Goal: Task Accomplishment & Management: Manage account settings

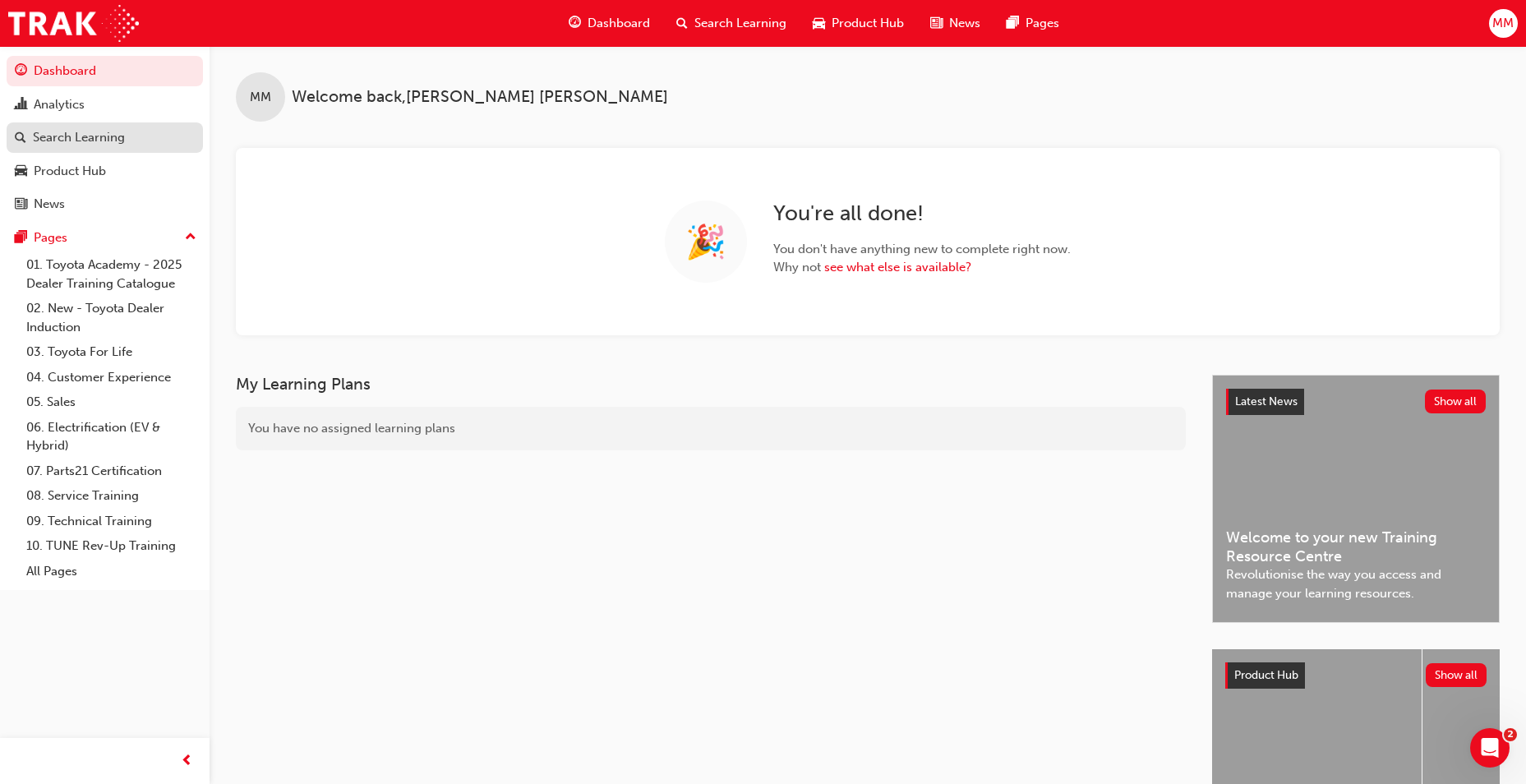
click at [91, 145] on div "Search Learning" at bounding box center [78, 138] width 92 height 19
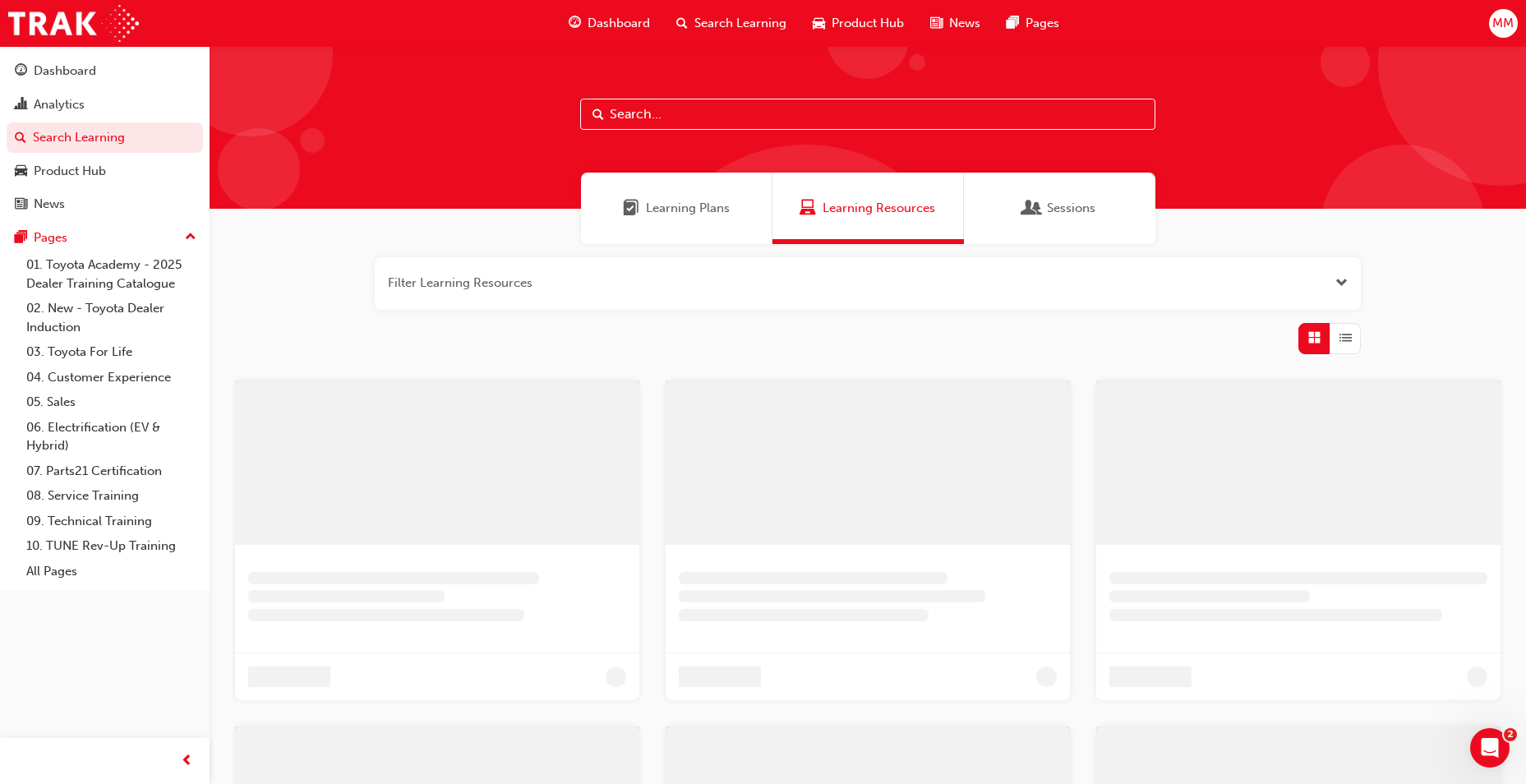
click at [1117, 205] on div "Sessions" at bounding box center [1059, 208] width 192 height 72
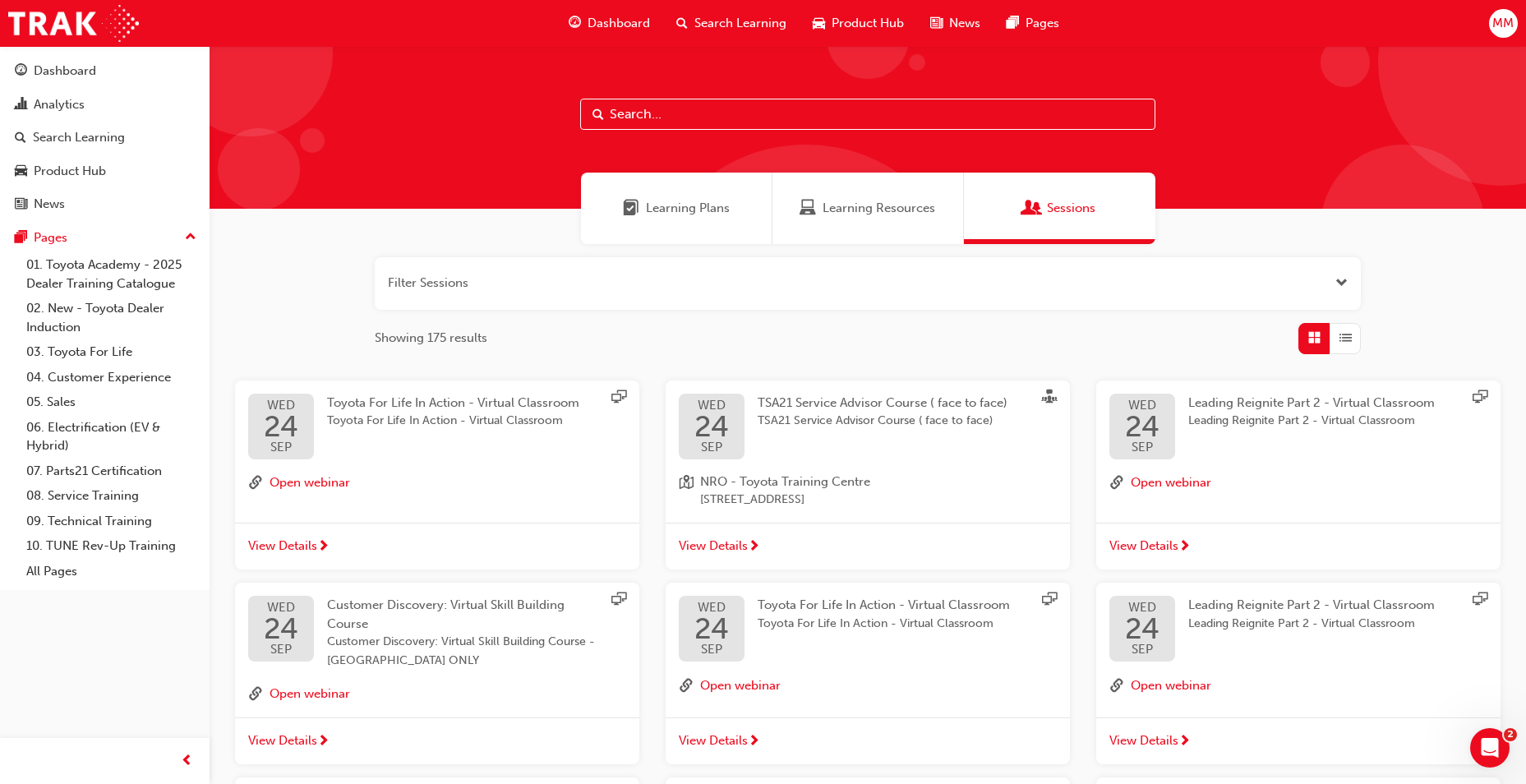
click at [689, 121] on input "text" at bounding box center [867, 114] width 575 height 31
type input "DT D"
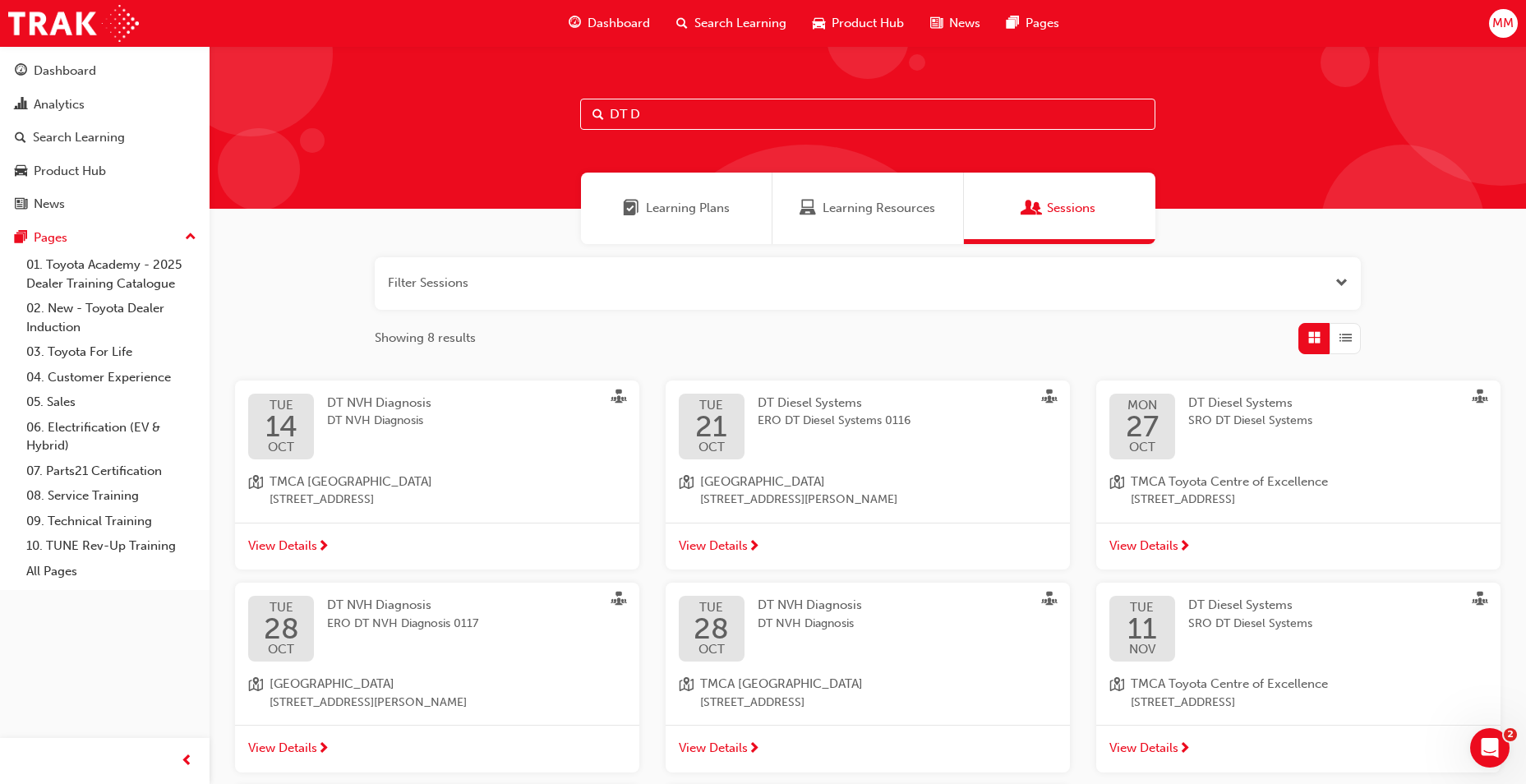
drag, startPoint x: 647, startPoint y: 120, endPoint x: 591, endPoint y: 122, distance: 56.0
click at [591, 122] on input "DT D" at bounding box center [867, 114] width 575 height 31
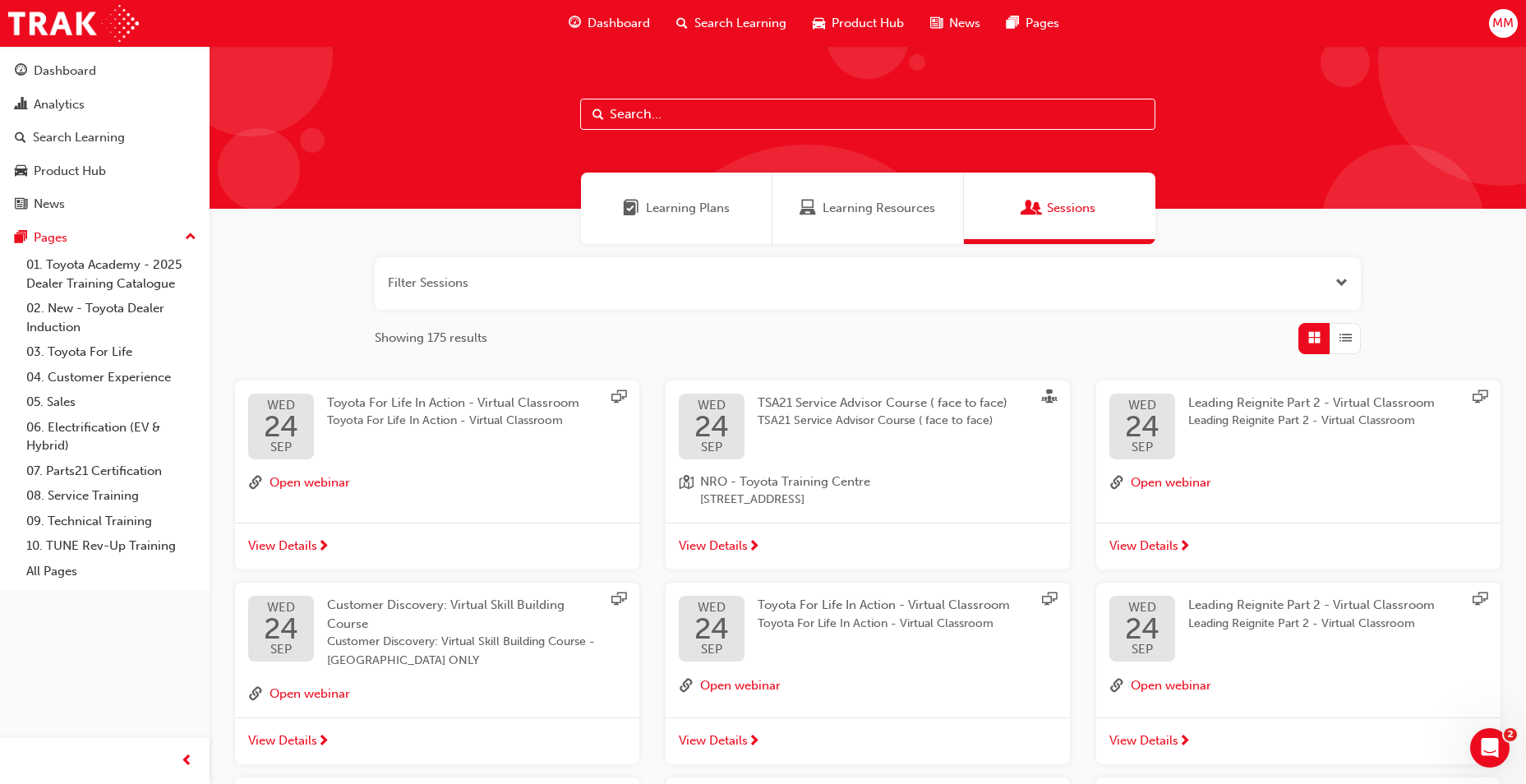
click at [544, 283] on button "button" at bounding box center [868, 284] width 986 height 52
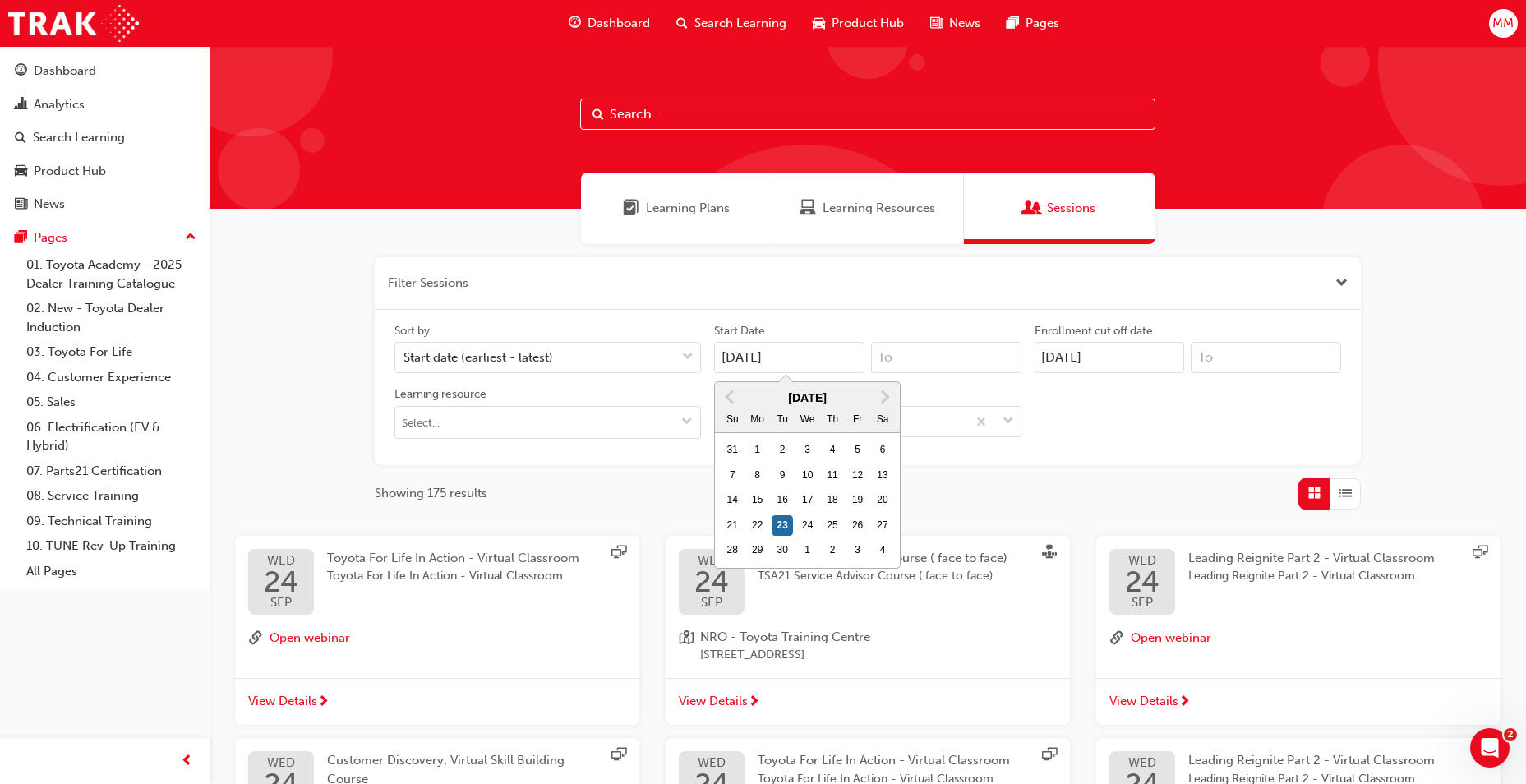
click at [734, 353] on input "[DATE]" at bounding box center [789, 357] width 150 height 31
click at [943, 356] on input at bounding box center [946, 357] width 150 height 31
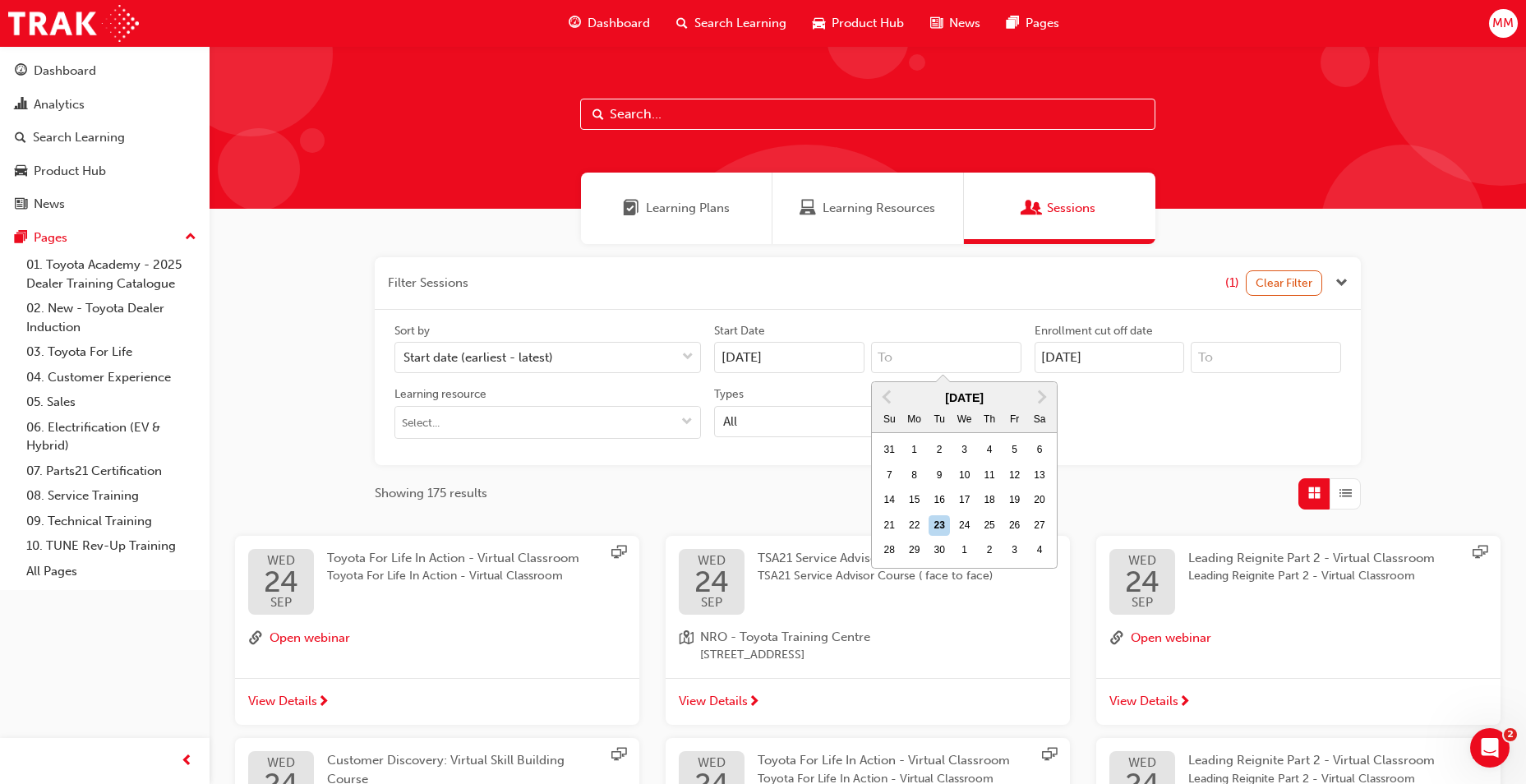
click at [802, 350] on input "[DATE]" at bounding box center [789, 357] width 150 height 31
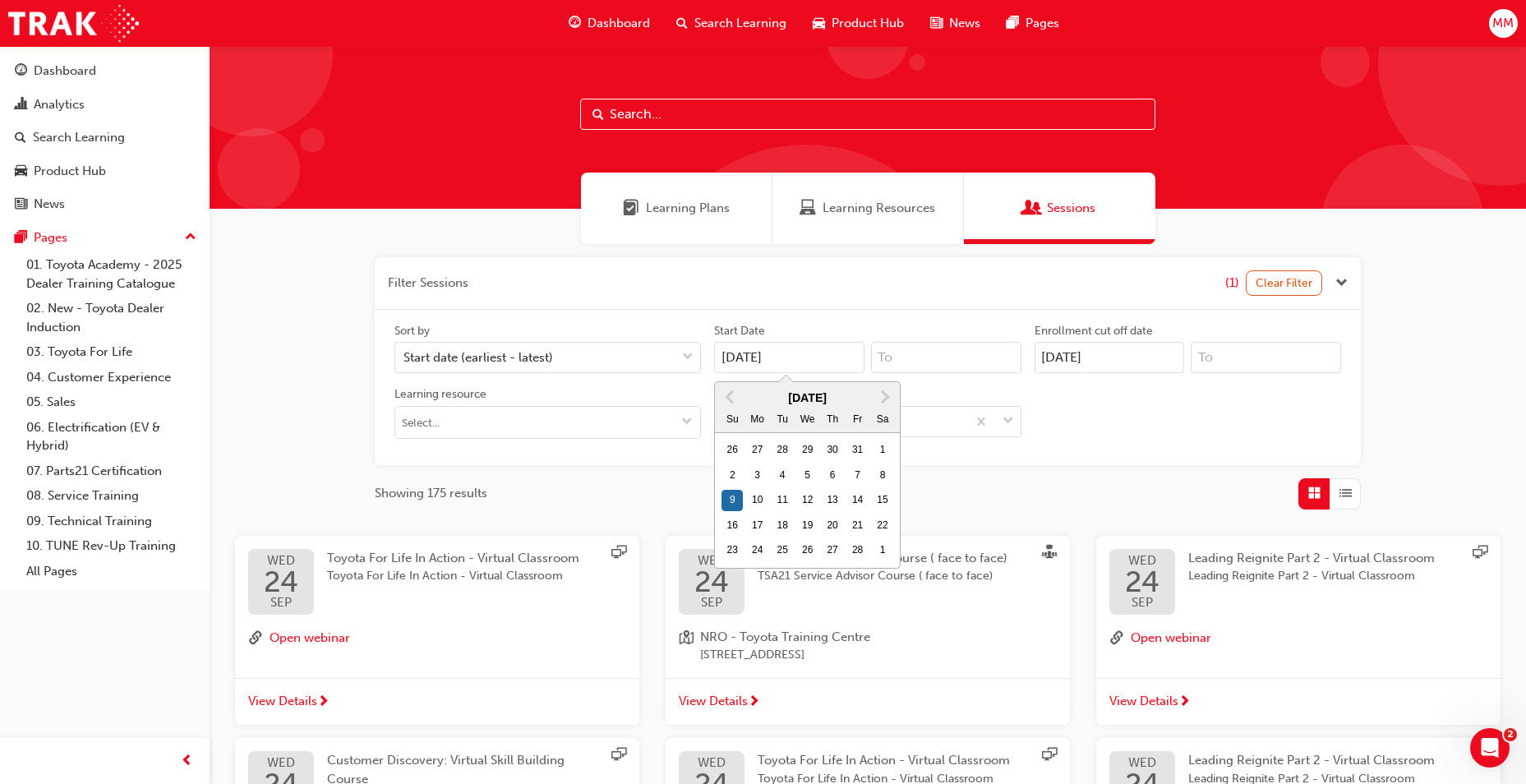
drag, startPoint x: 763, startPoint y: 354, endPoint x: 708, endPoint y: 356, distance: 55.0
click at [708, 356] on div "Start Date [DATE] Previous Month Next Month [DATE] Su Mo Tu We Th Fr Sa 26 27 2…" at bounding box center [867, 349] width 320 height 51
click at [884, 397] on span "Next Month" at bounding box center [884, 397] width 0 height 19
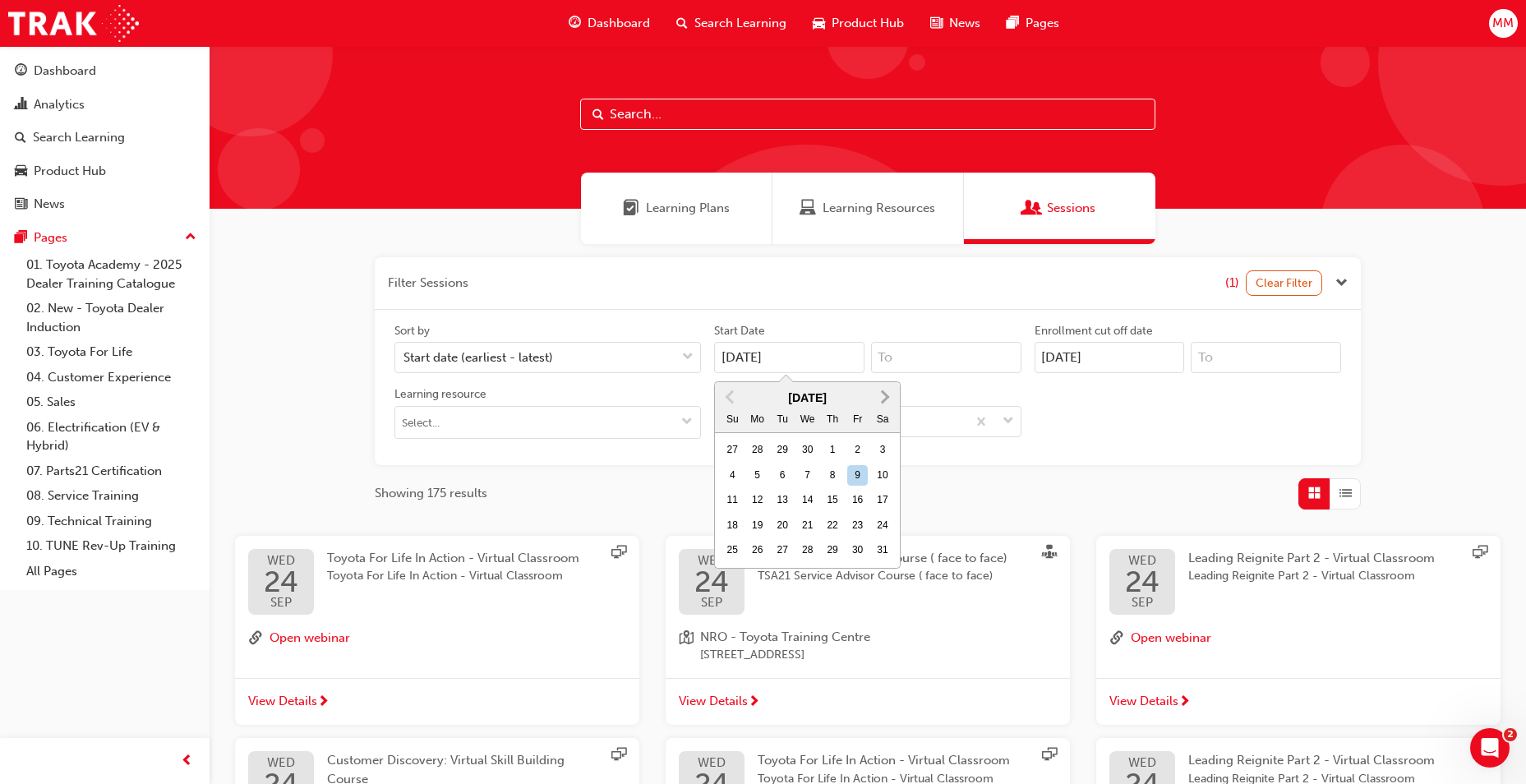
click at [884, 397] on span "Next Month" at bounding box center [884, 397] width 0 height 19
click at [755, 525] on div "22" at bounding box center [757, 525] width 21 height 21
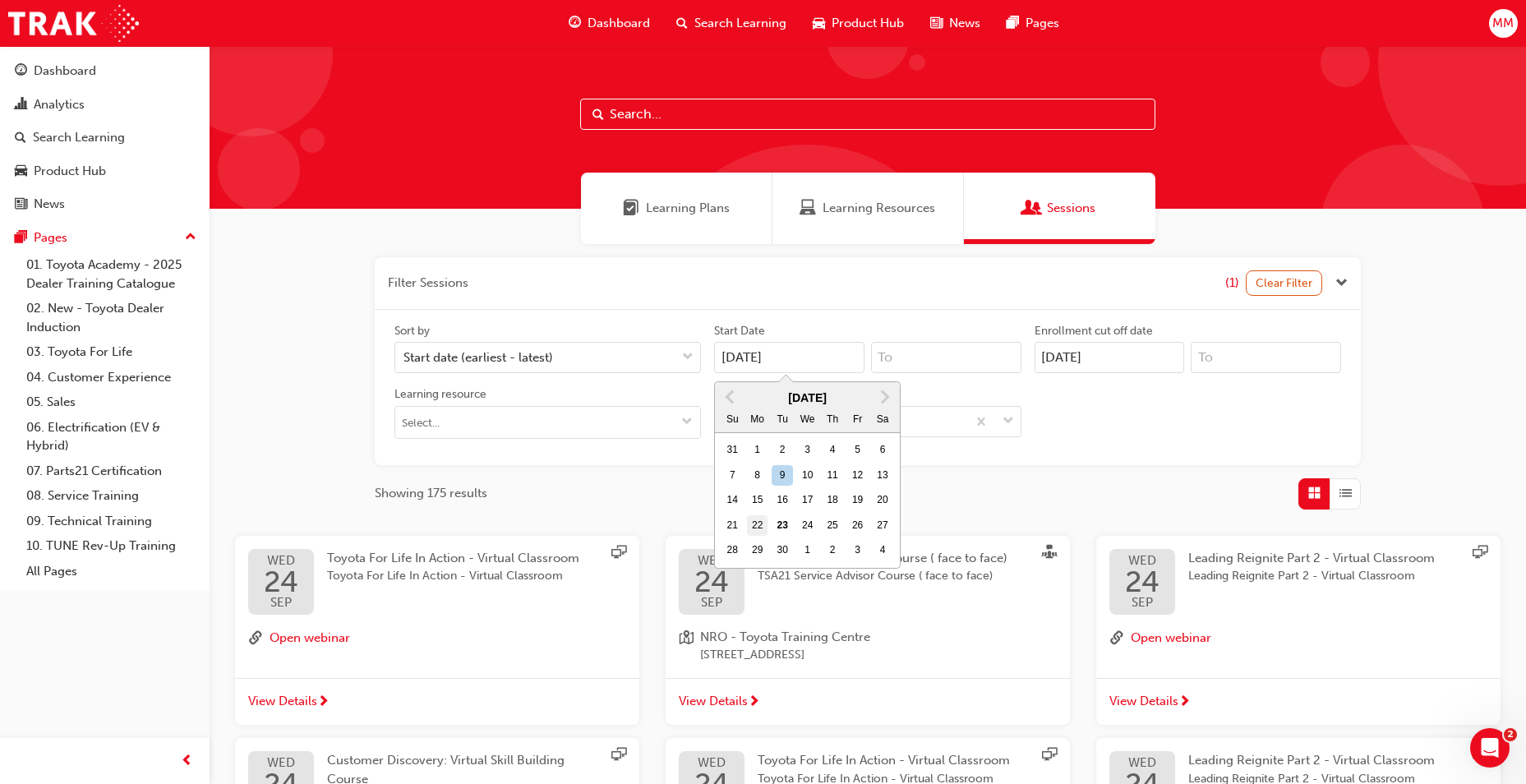
click at [755, 373] on input "[DATE]" at bounding box center [789, 357] width 150 height 31
type input "[DATE]"
click at [1093, 441] on div "Sort by Start date (earliest - latest) Start Date [DATE] Previous Month Next Mo…" at bounding box center [868, 387] width 960 height 129
click at [775, 419] on div "All" at bounding box center [840, 421] width 251 height 29
click at [725, 419] on input "Types All" at bounding box center [724, 420] width 2 height 14
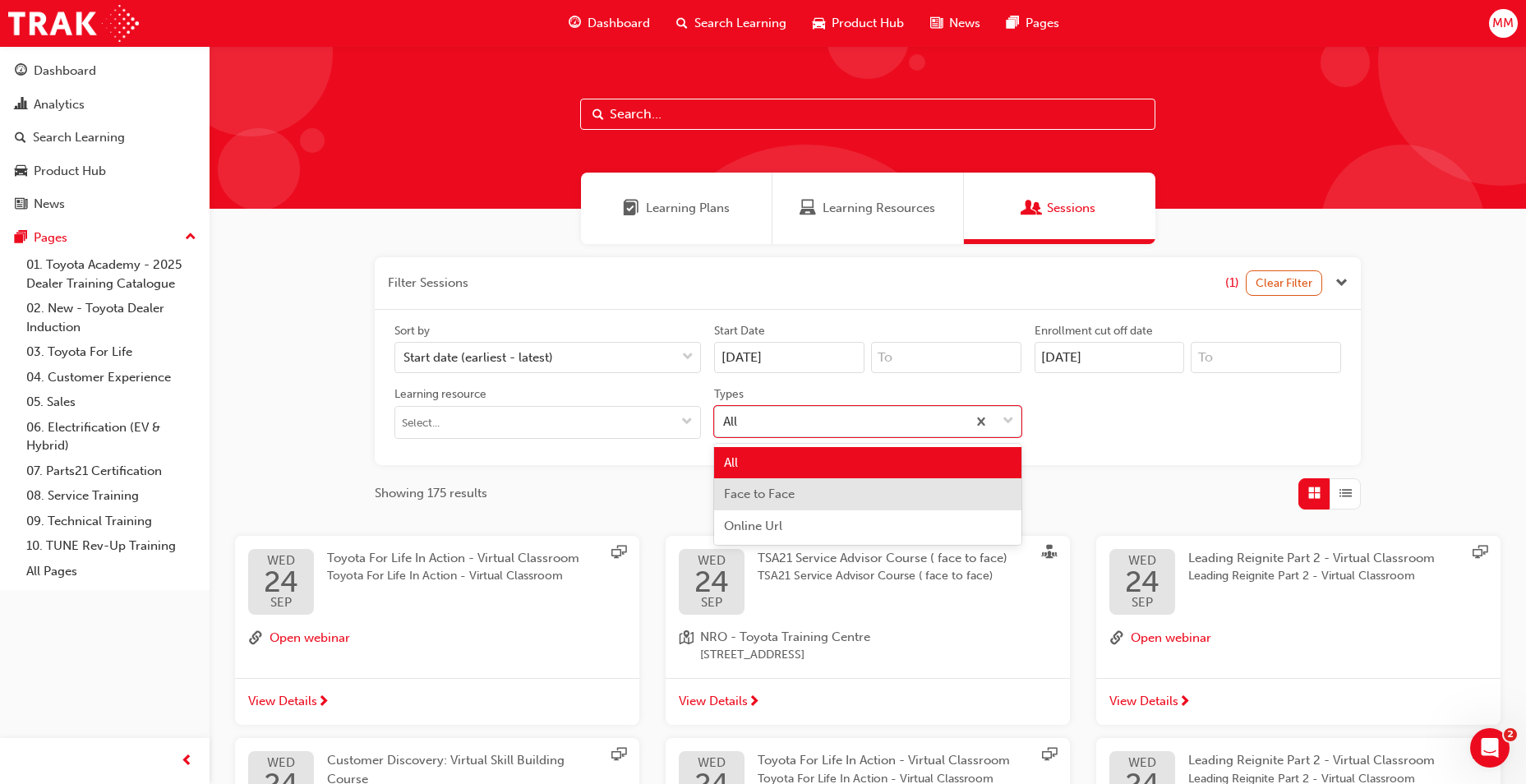
click at [751, 492] on span "Face to Face" at bounding box center [760, 494] width 71 height 15
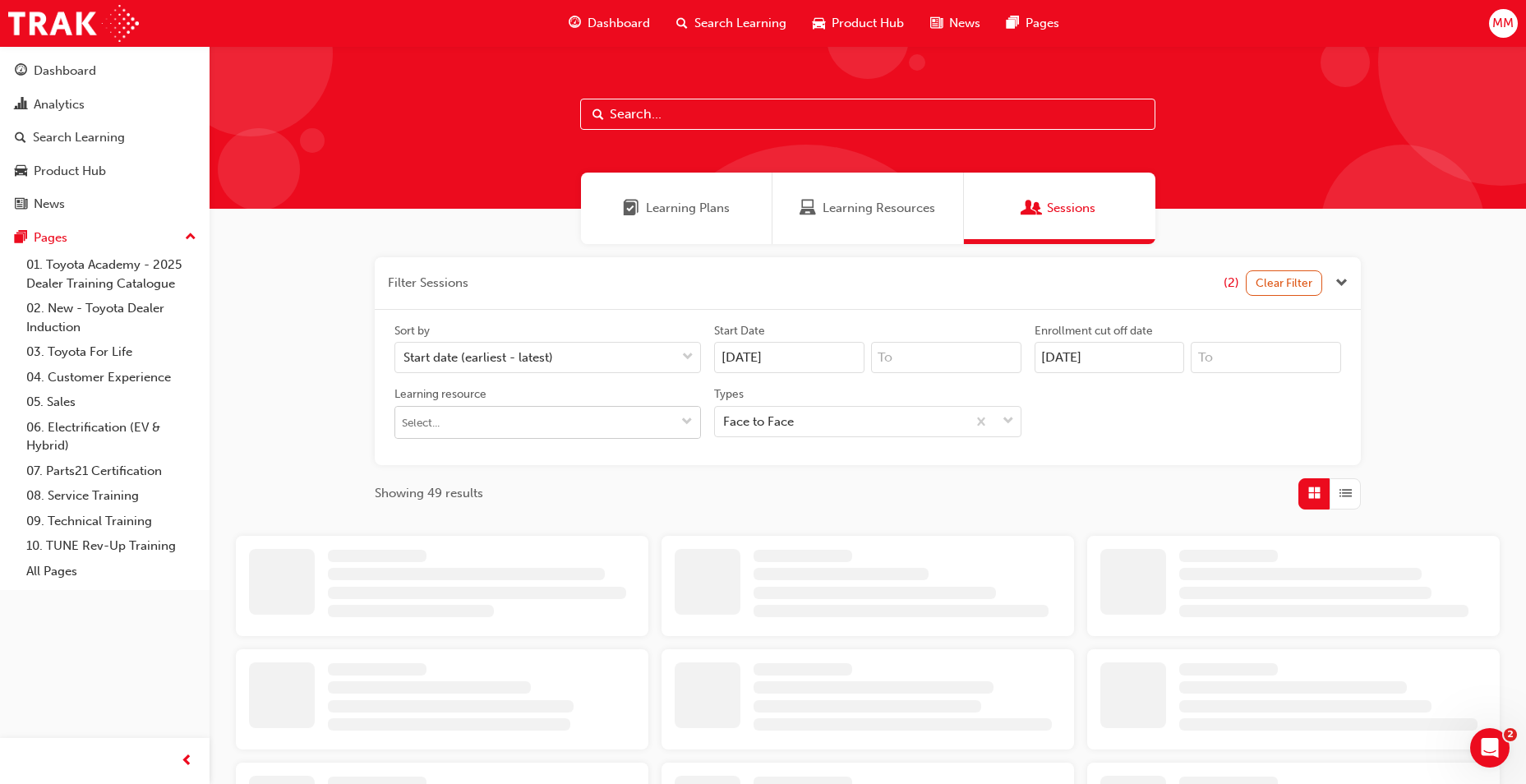
click at [641, 424] on input "Learning resource" at bounding box center [547, 422] width 305 height 31
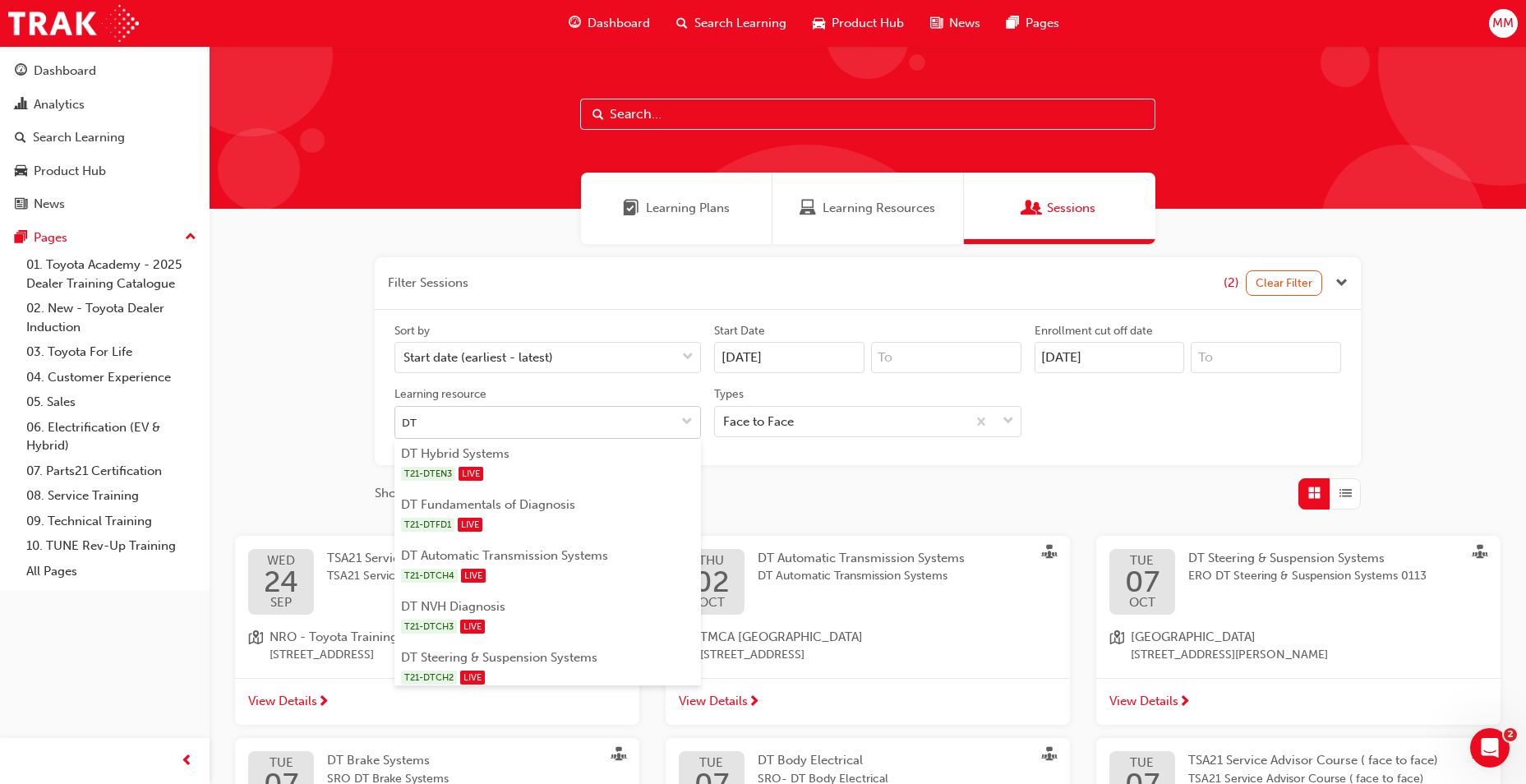
type input "DT D"
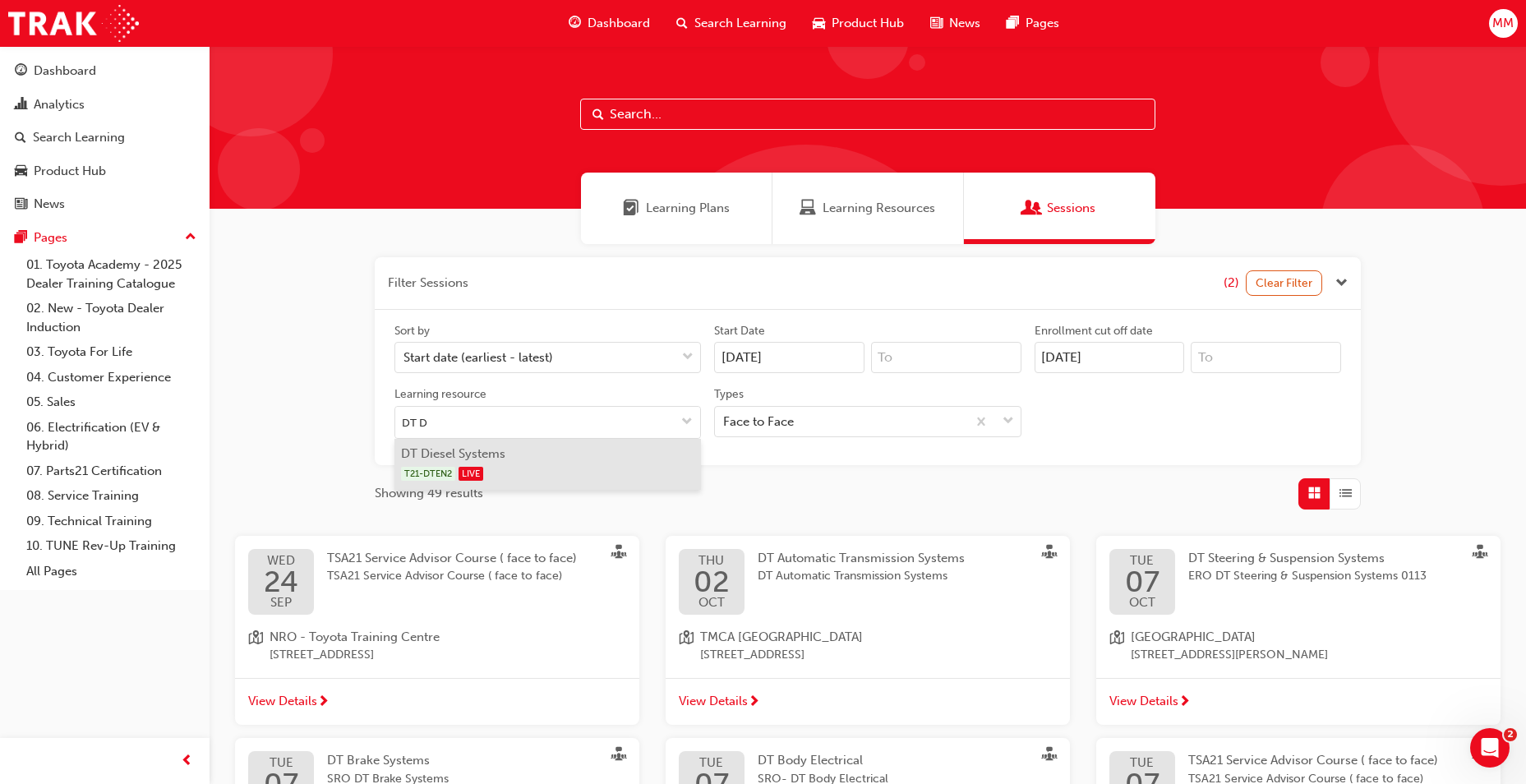
click at [573, 470] on div "T21-DTEN2 LIVE" at bounding box center [548, 473] width 295 height 20
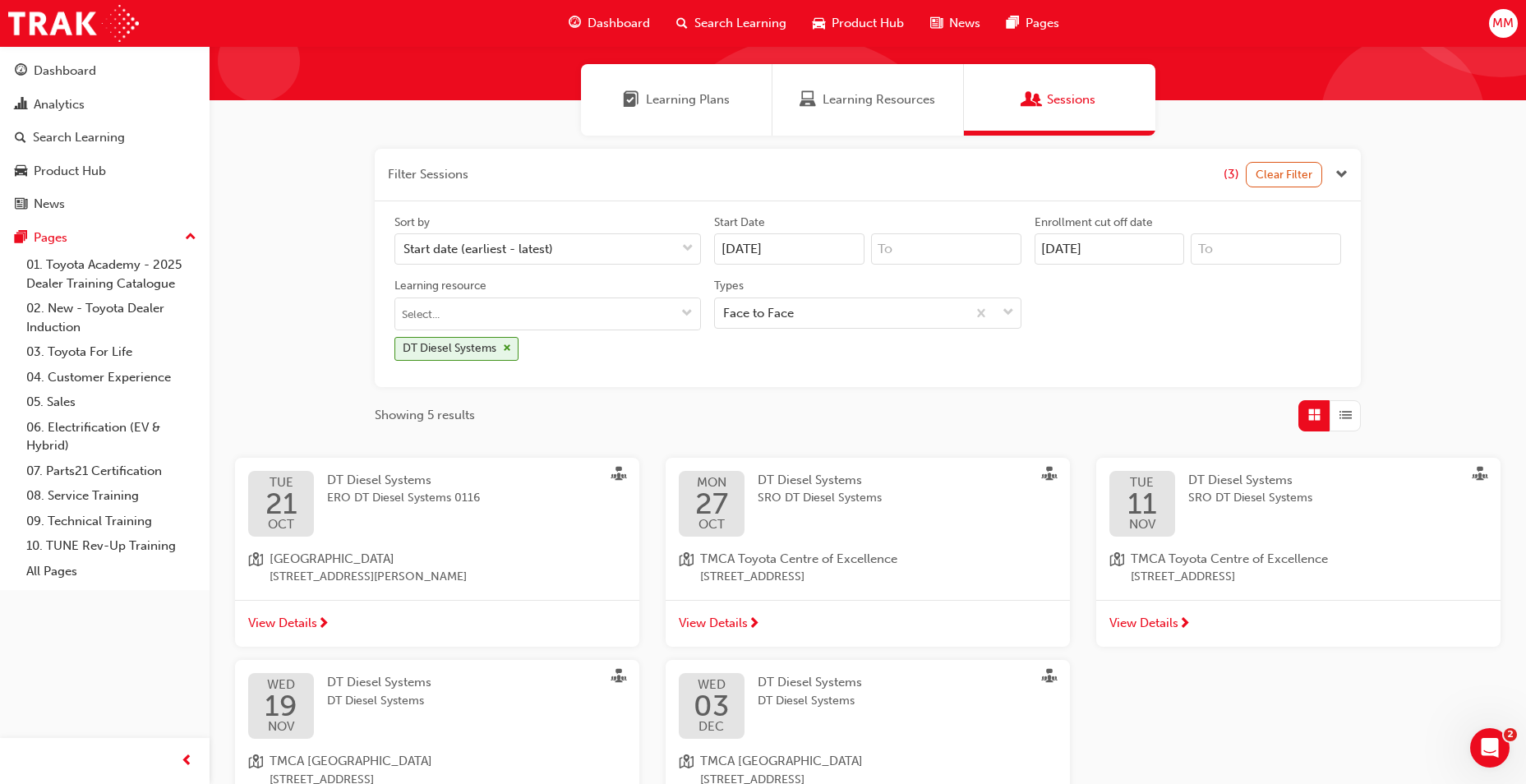
scroll to position [20, 0]
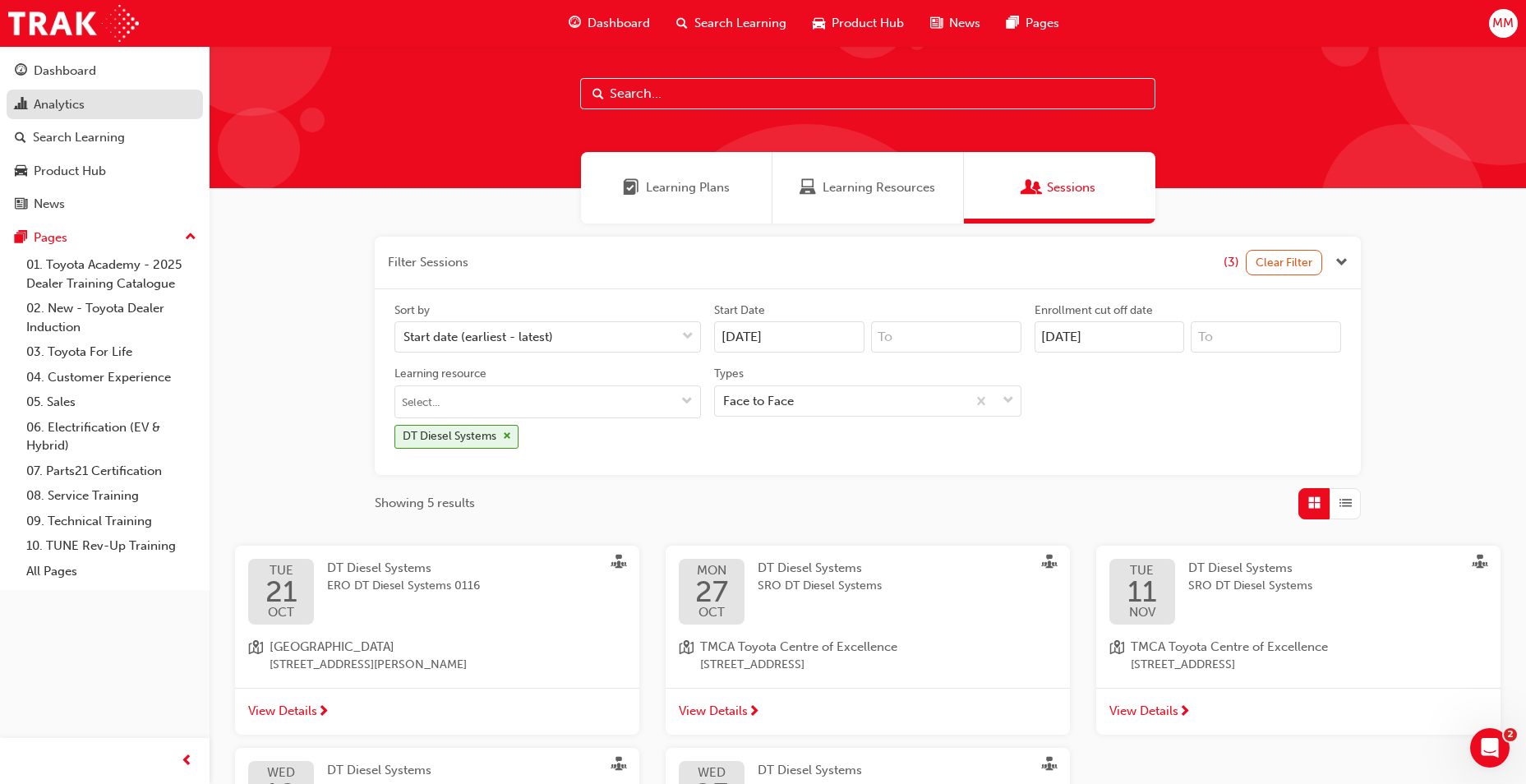
click at [65, 106] on div "Analytics" at bounding box center [59, 105] width 51 height 19
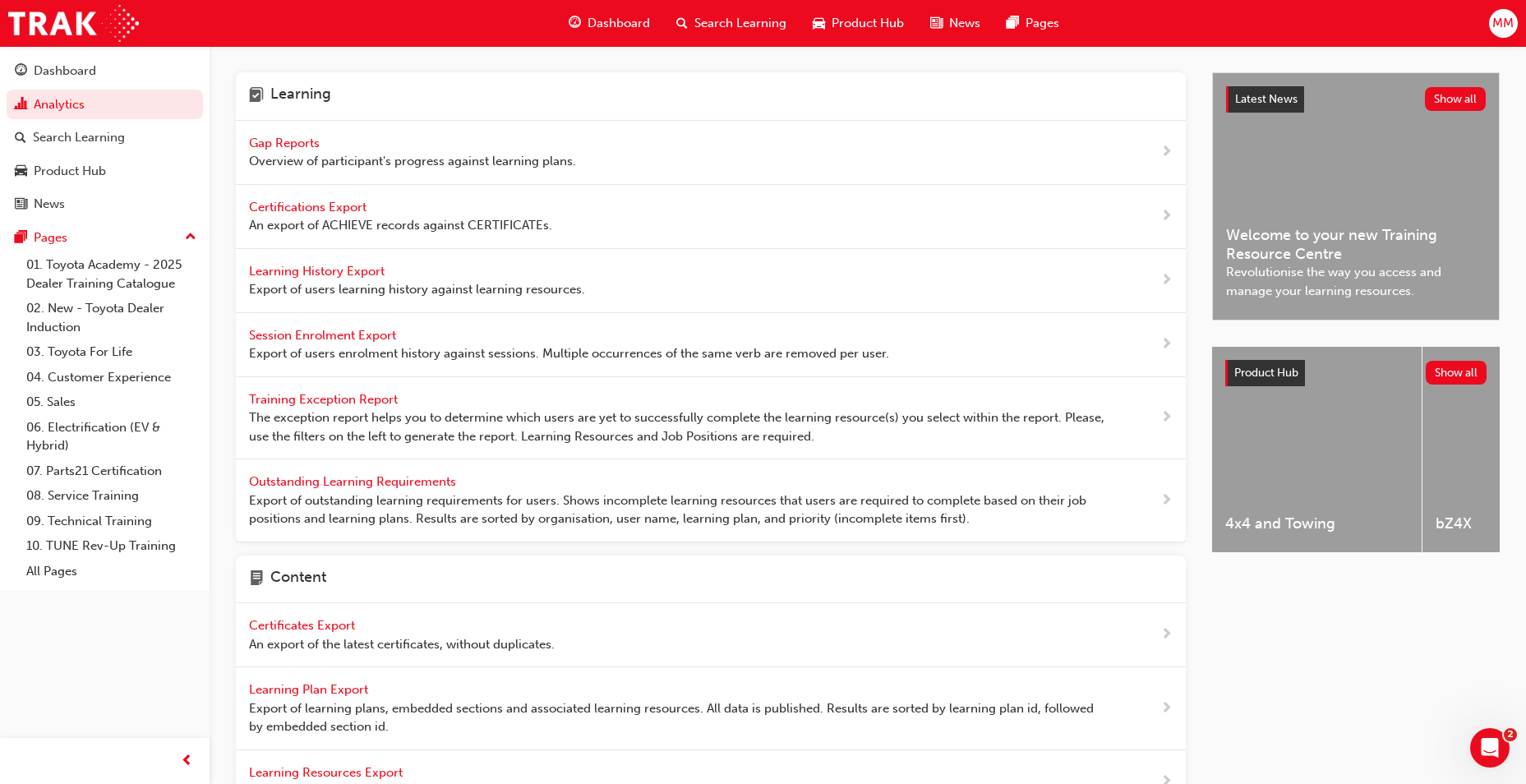
click at [304, 140] on span "Gap Reports" at bounding box center [286, 143] width 74 height 15
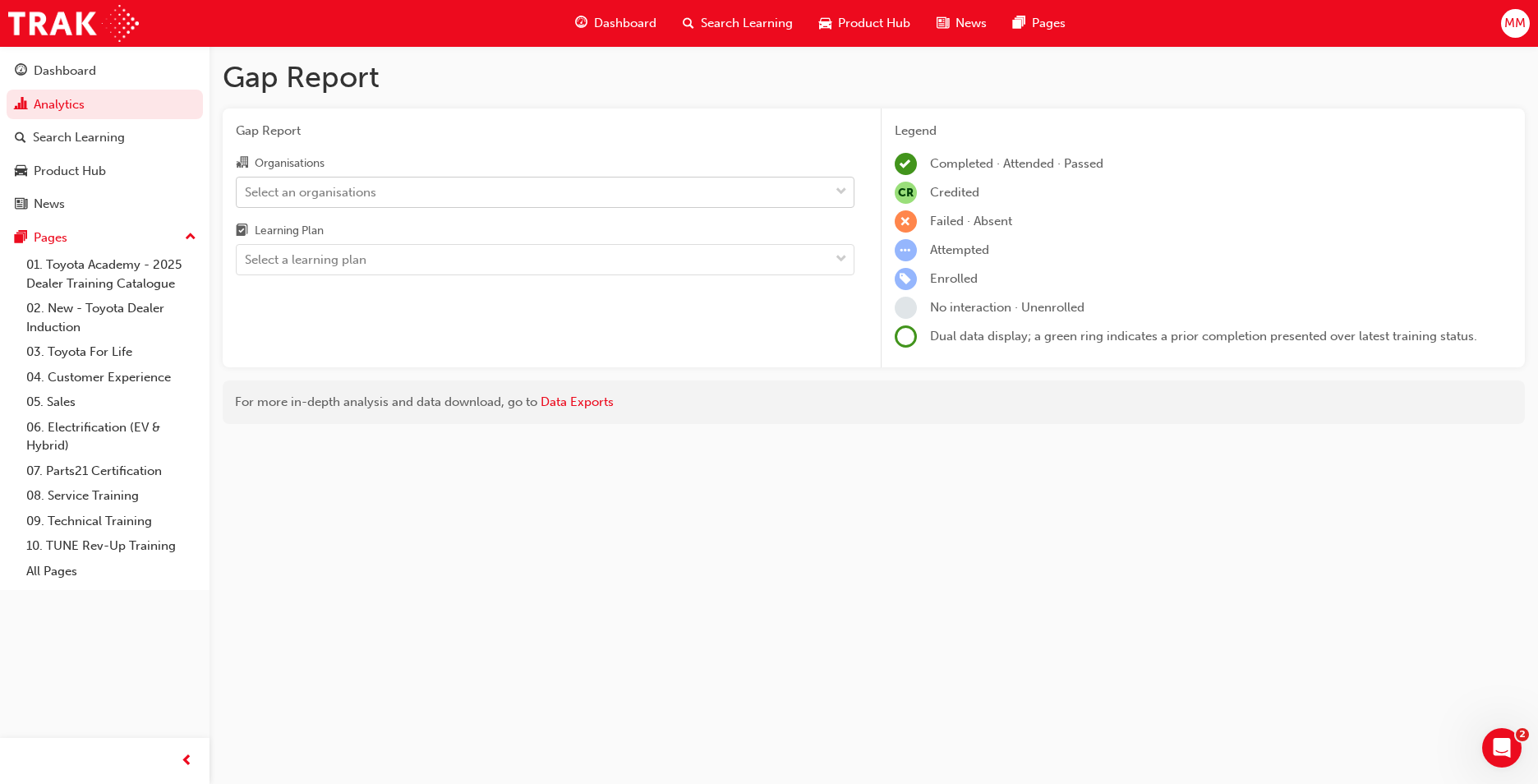
click at [342, 194] on div "Select an organisations" at bounding box center [311, 192] width 132 height 19
click at [246, 194] on input "Organisations Select an organisations" at bounding box center [246, 191] width 2 height 14
type input "brdger"
click at [295, 193] on div "Select an organisations" at bounding box center [533, 192] width 593 height 29
click at [246, 193] on input "Organisations 0 results available. Select is focused ,type to refine list, pres…" at bounding box center [246, 191] width 2 height 14
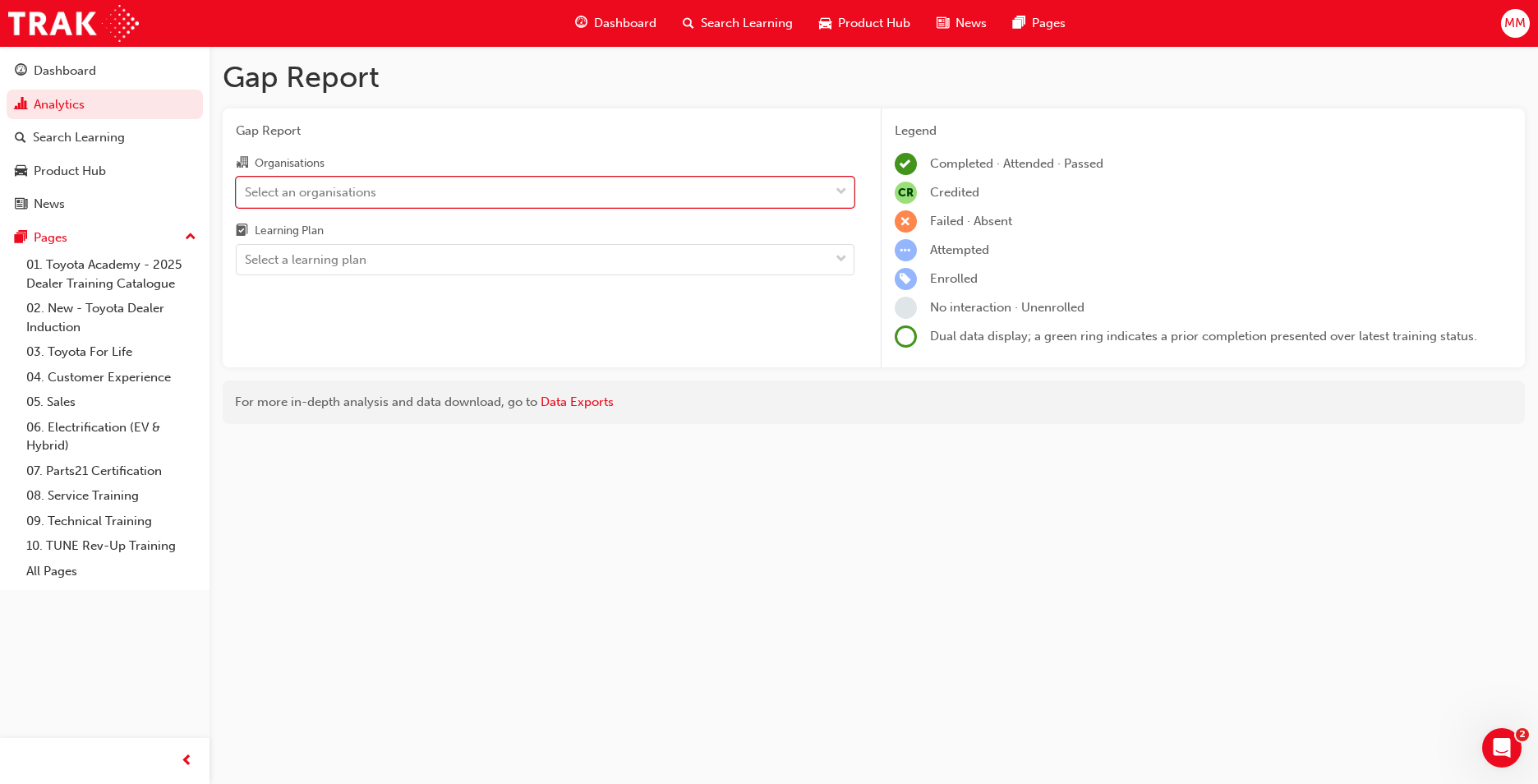
click at [295, 199] on div "Select an organisations" at bounding box center [311, 192] width 132 height 19
click at [246, 198] on input "Organisations 0 results available. Select is focused ,type to refine list, pres…" at bounding box center [246, 191] width 2 height 14
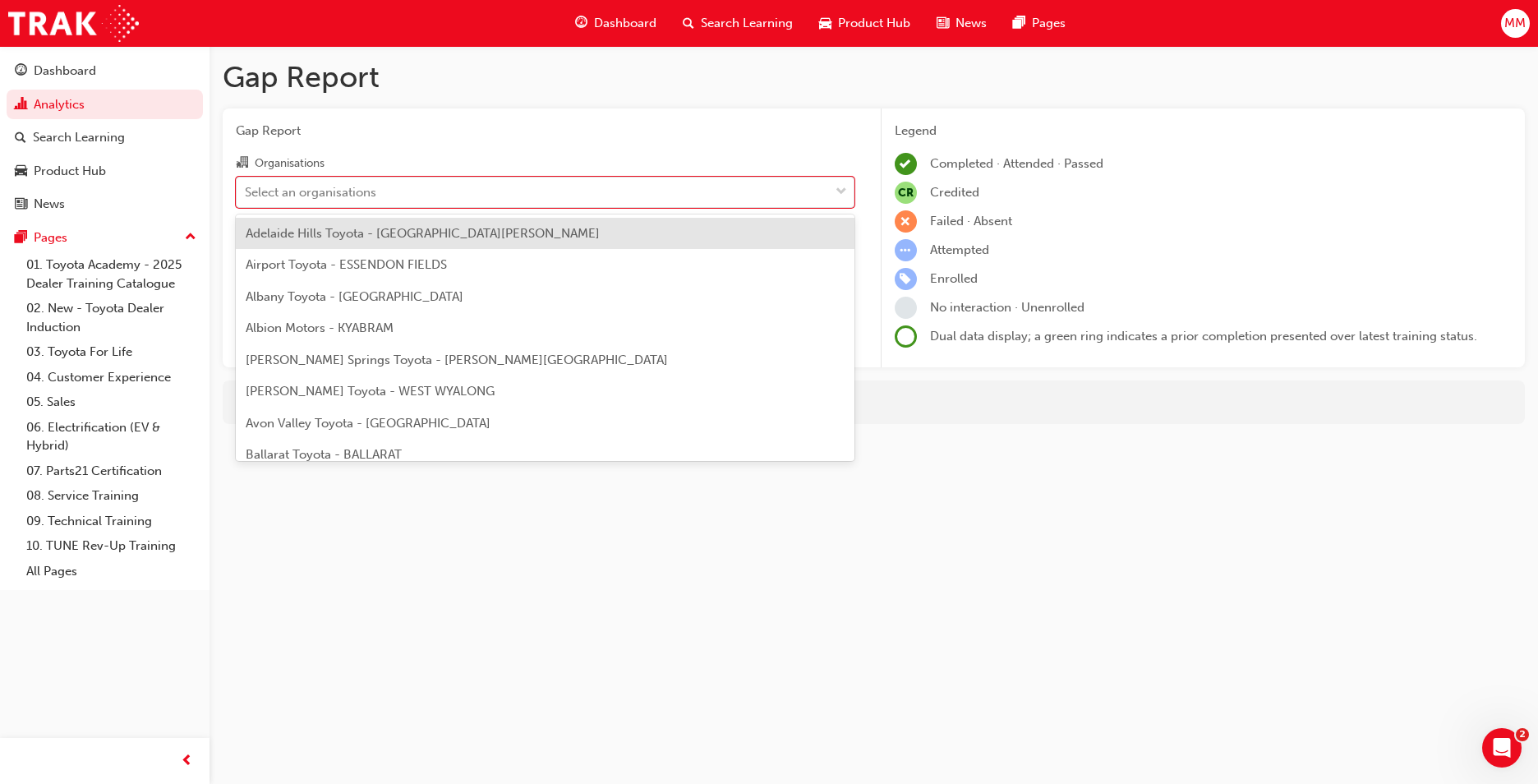
type input "b"
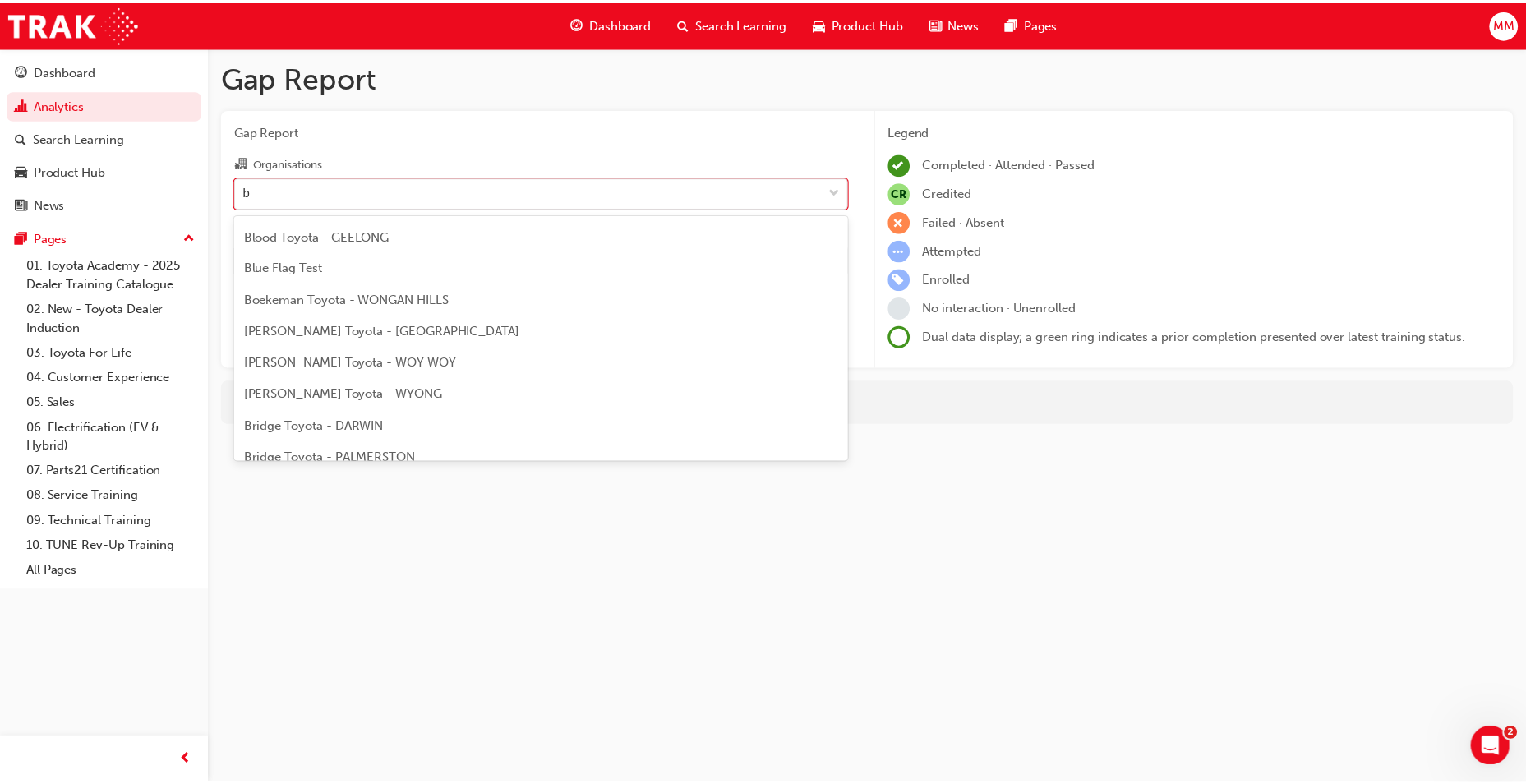
scroll to position [822, 0]
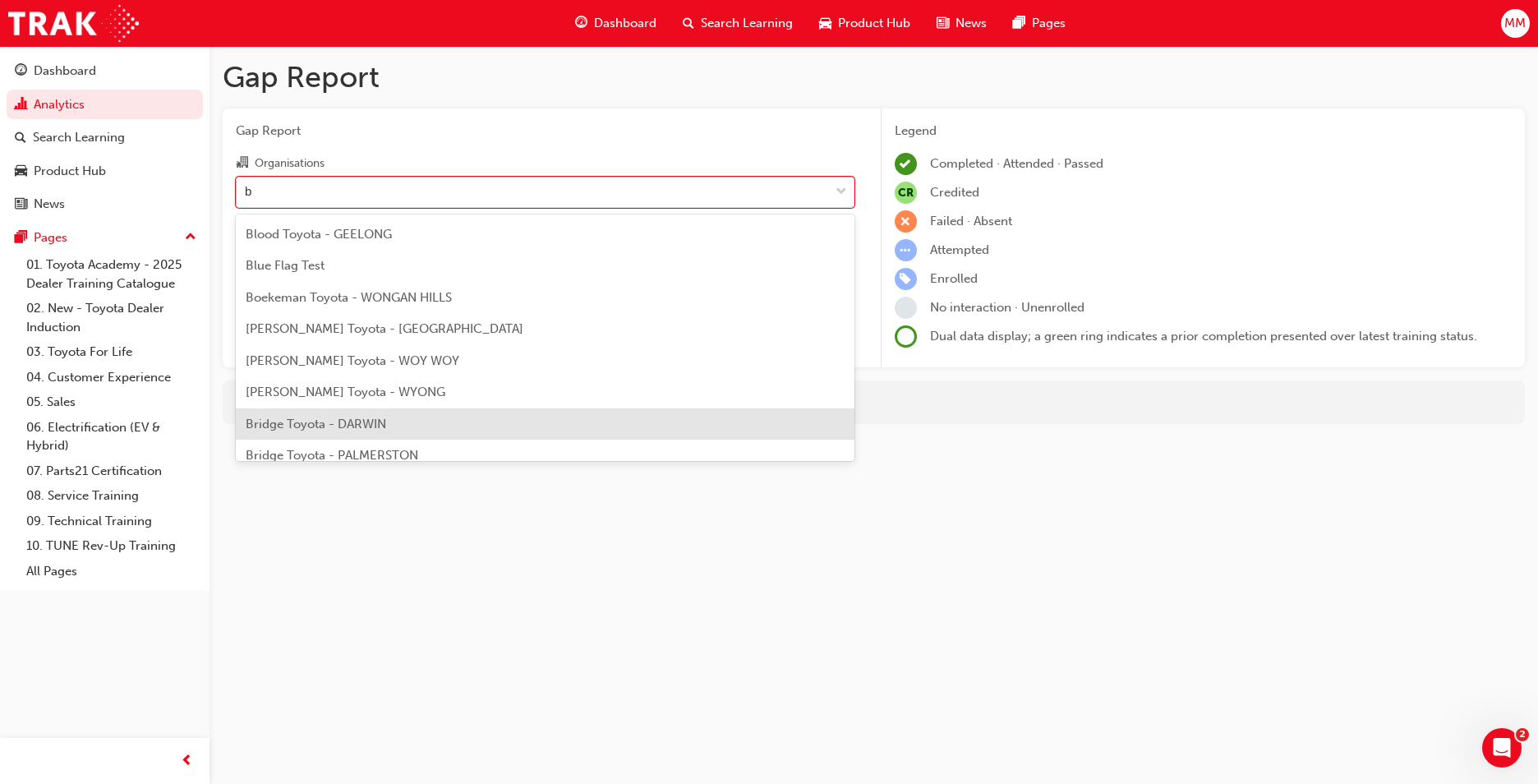
click at [344, 419] on span "Bridge Toyota - DARWIN" at bounding box center [316, 424] width 140 height 15
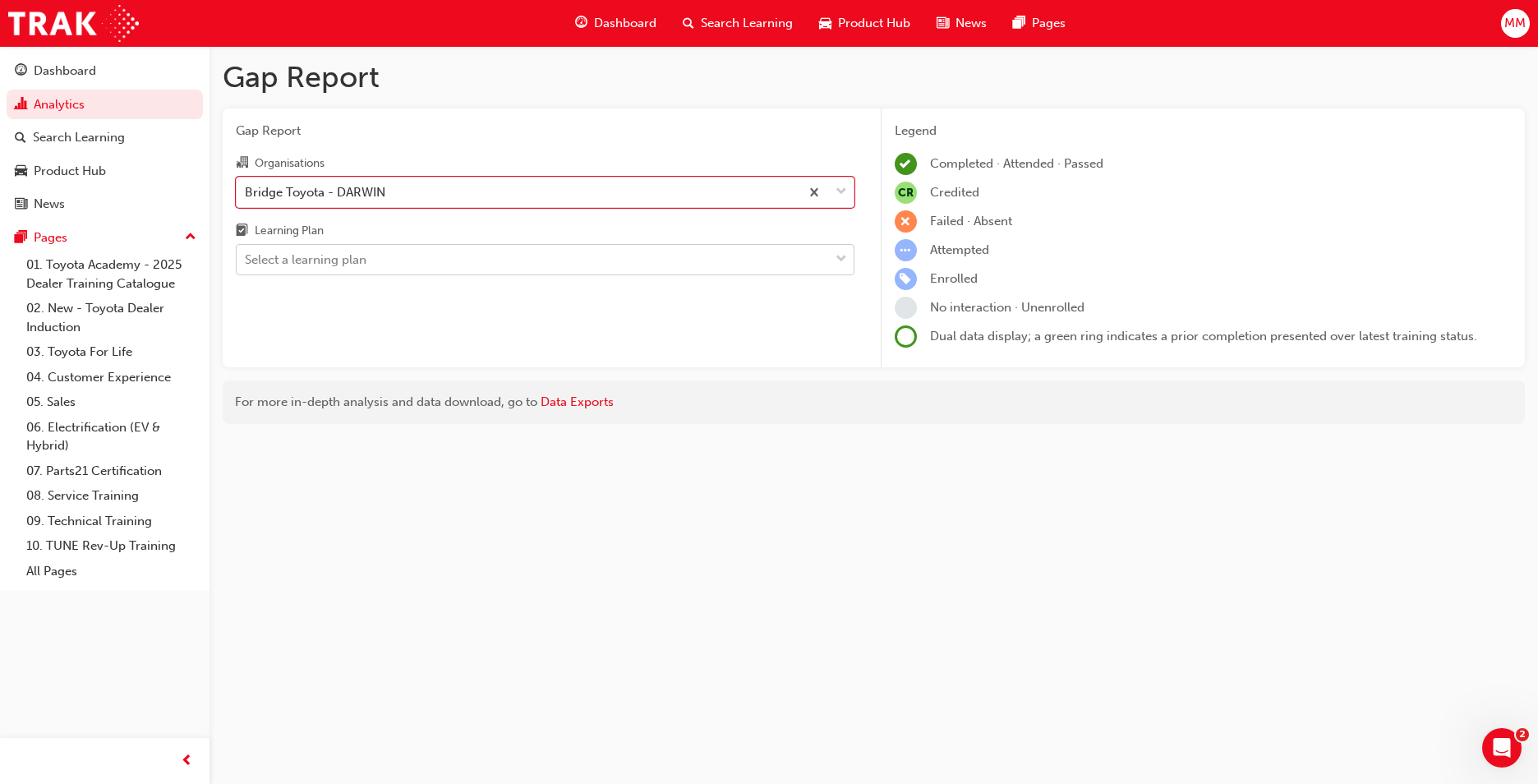
click at [371, 255] on div "Select a learning plan" at bounding box center [533, 260] width 593 height 29
click at [246, 255] on input "Learning Plan Select a learning plan" at bounding box center [246, 259] width 2 height 14
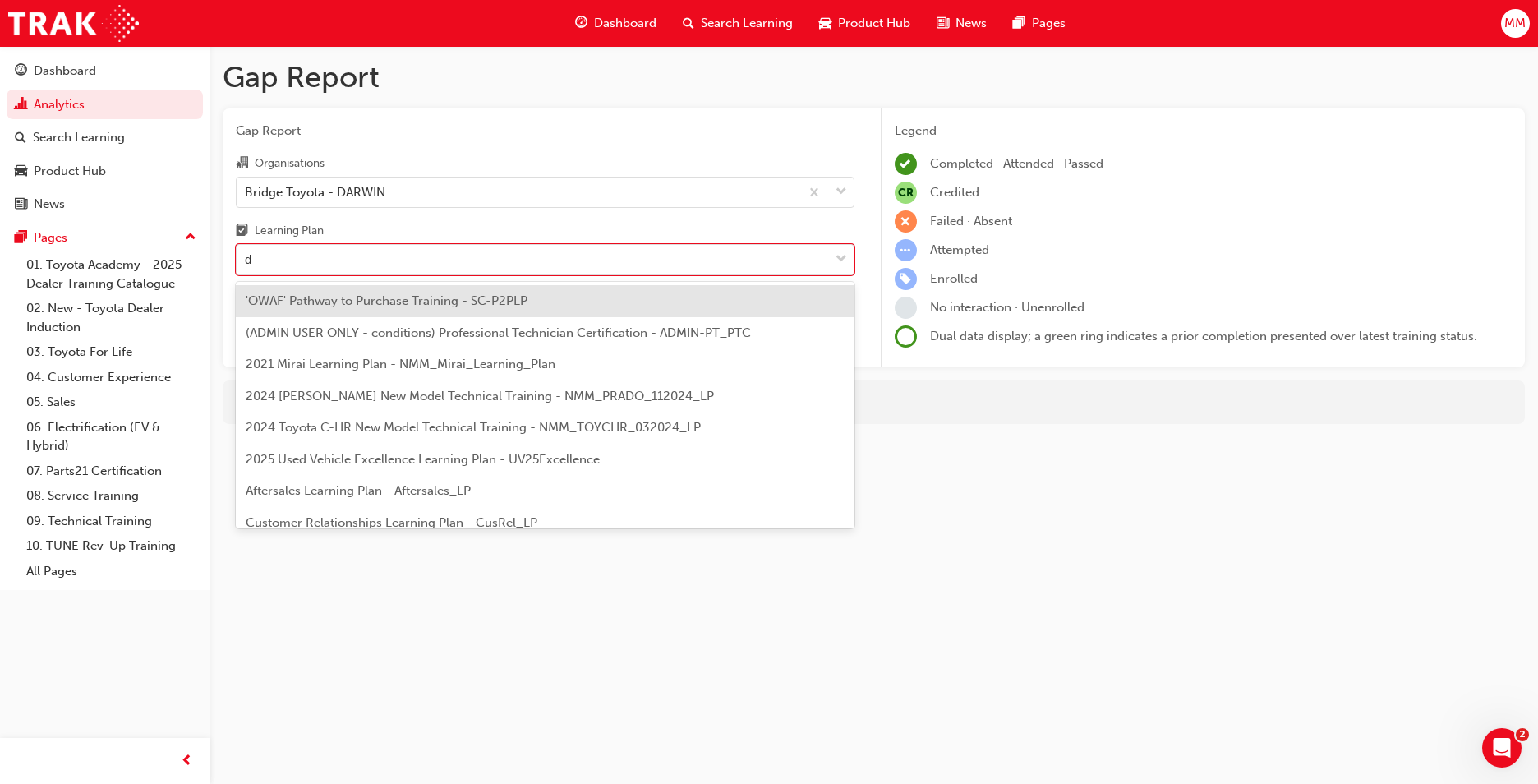
type input "dt"
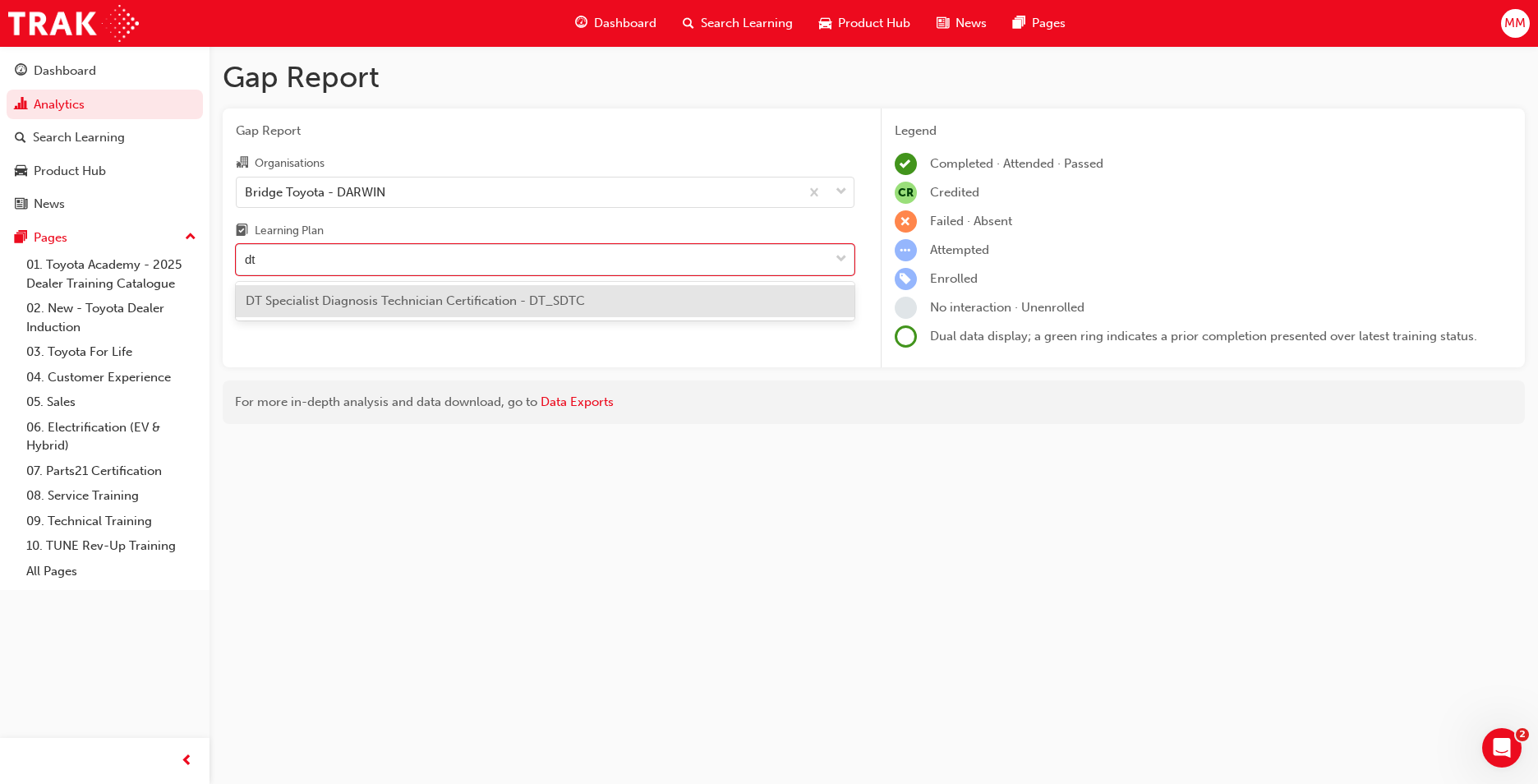
click at [360, 295] on span "DT Specialist Diagnosis Technician Certification - DT_SDTC" at bounding box center [415, 301] width 339 height 15
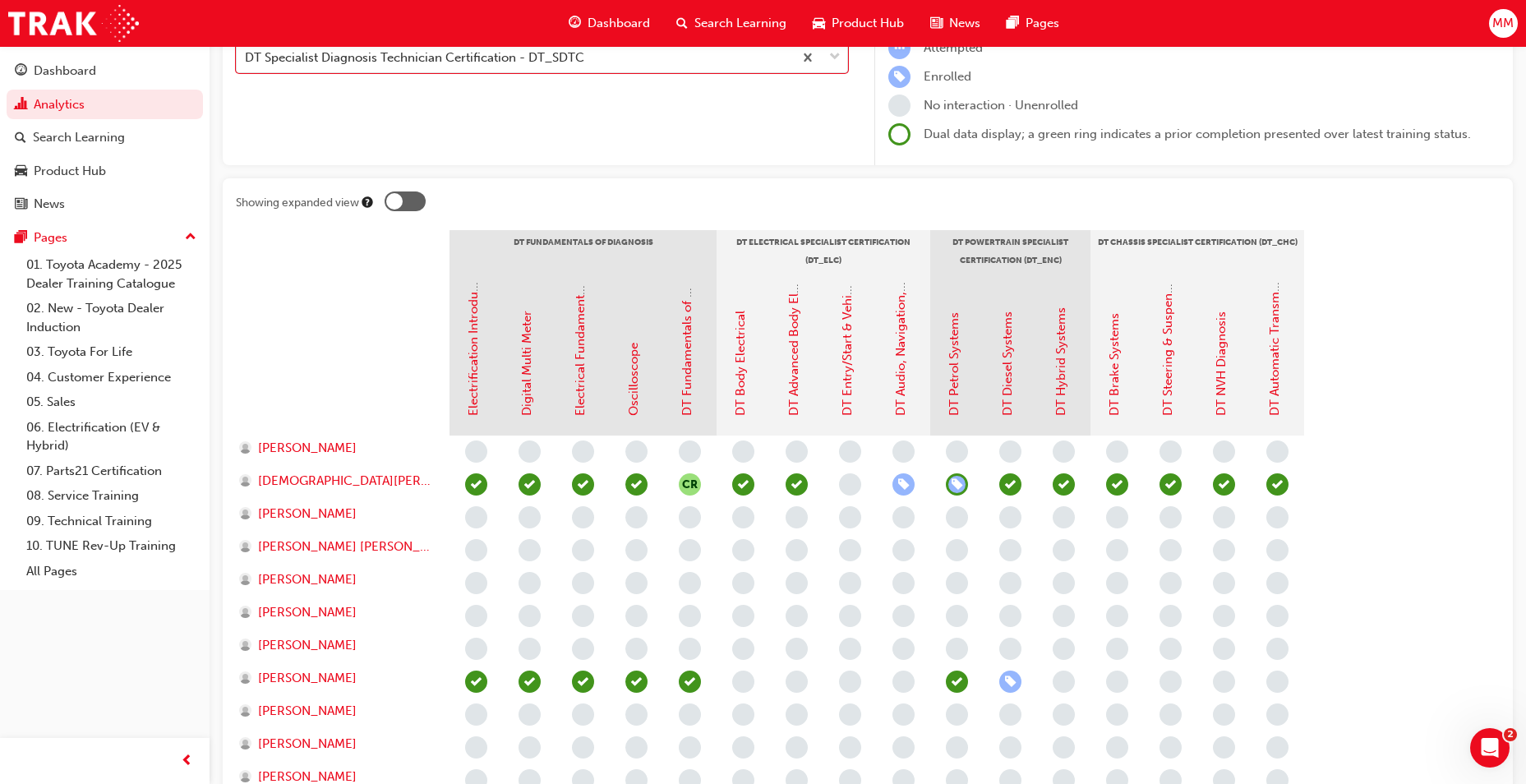
scroll to position [246, 0]
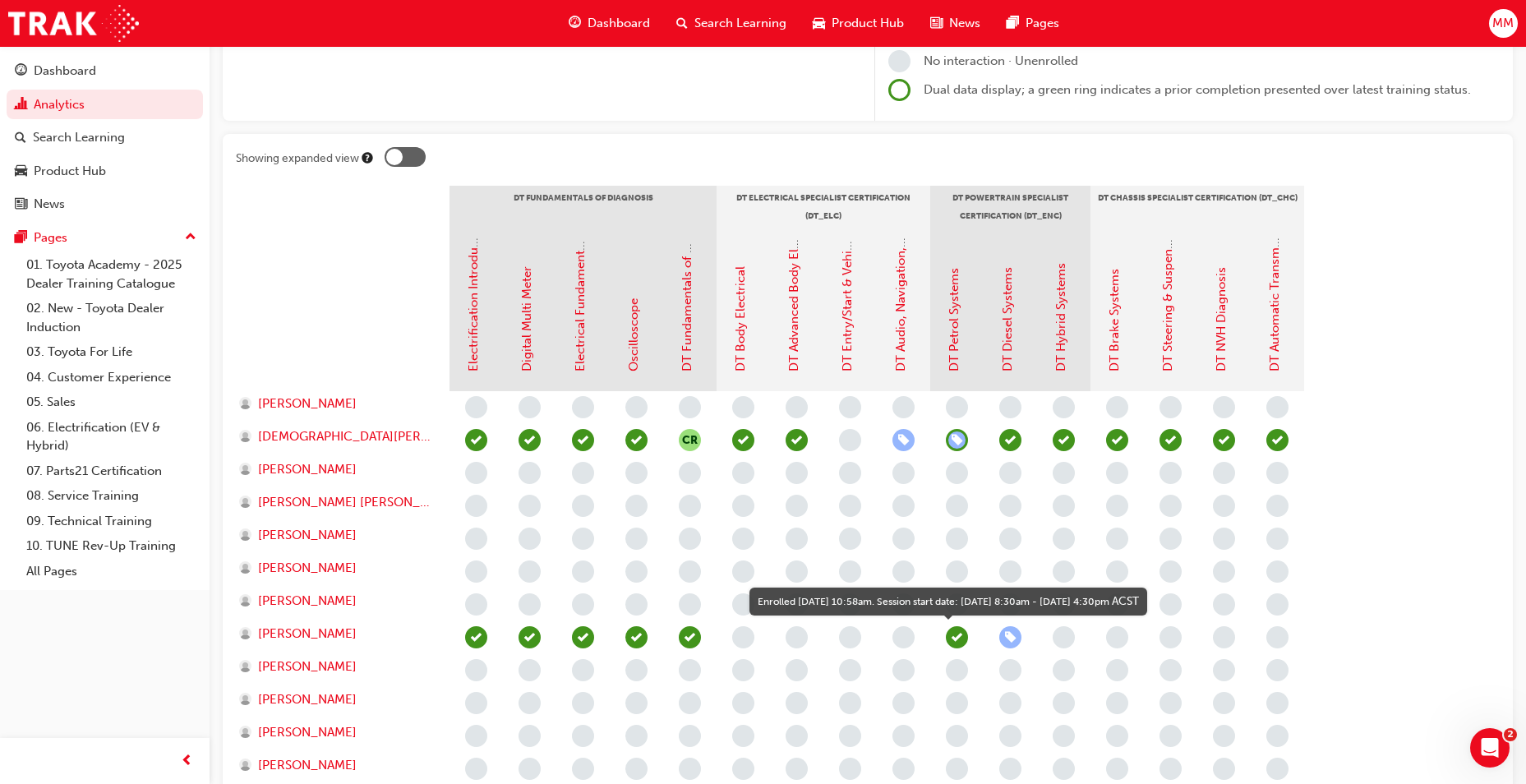
click at [1014, 639] on span "learningRecordVerb_ENROLL-icon" at bounding box center [1010, 637] width 22 height 22
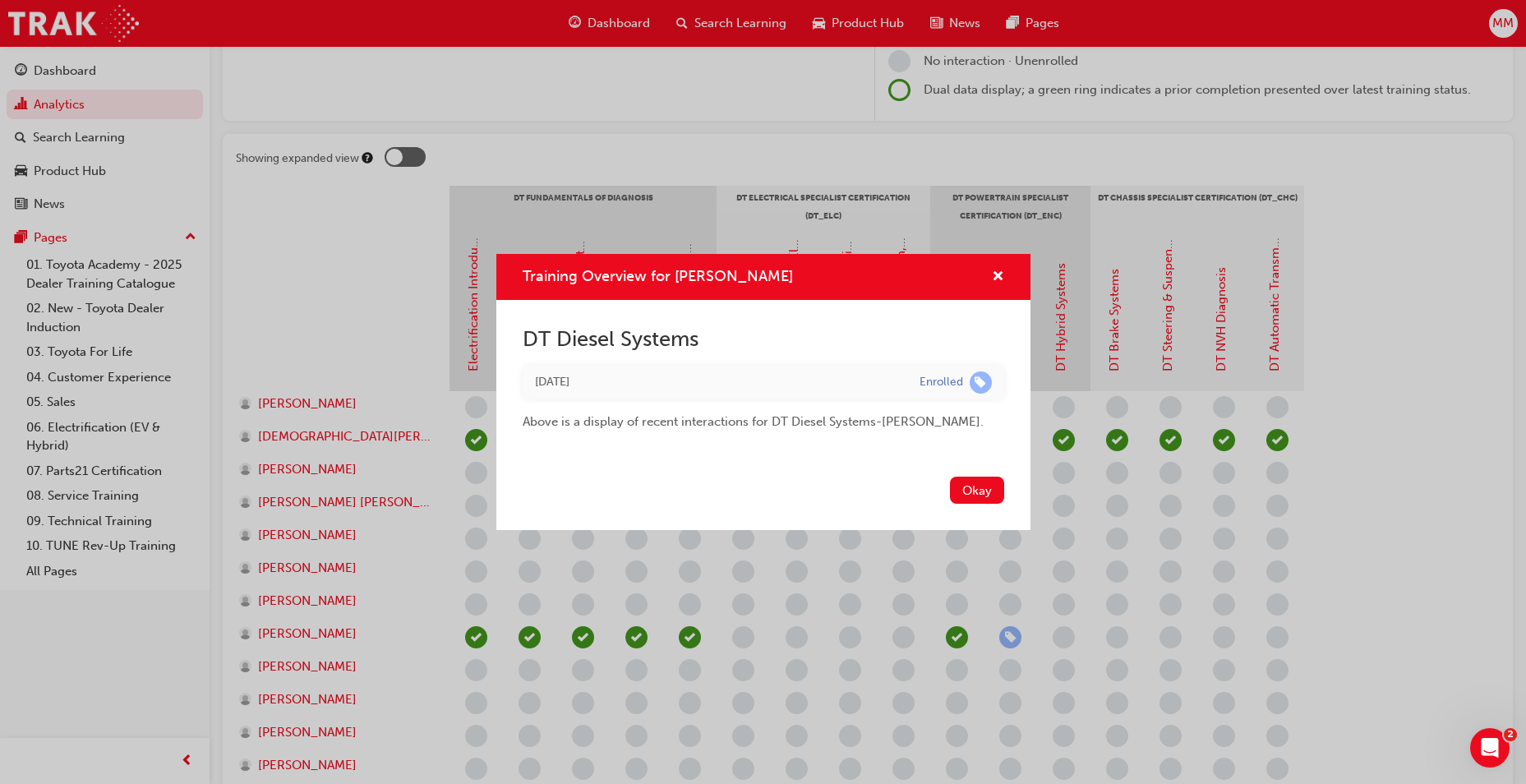
click at [944, 386] on div "Enrolled" at bounding box center [941, 382] width 44 height 15
click at [982, 488] on button "Okay" at bounding box center [977, 490] width 54 height 27
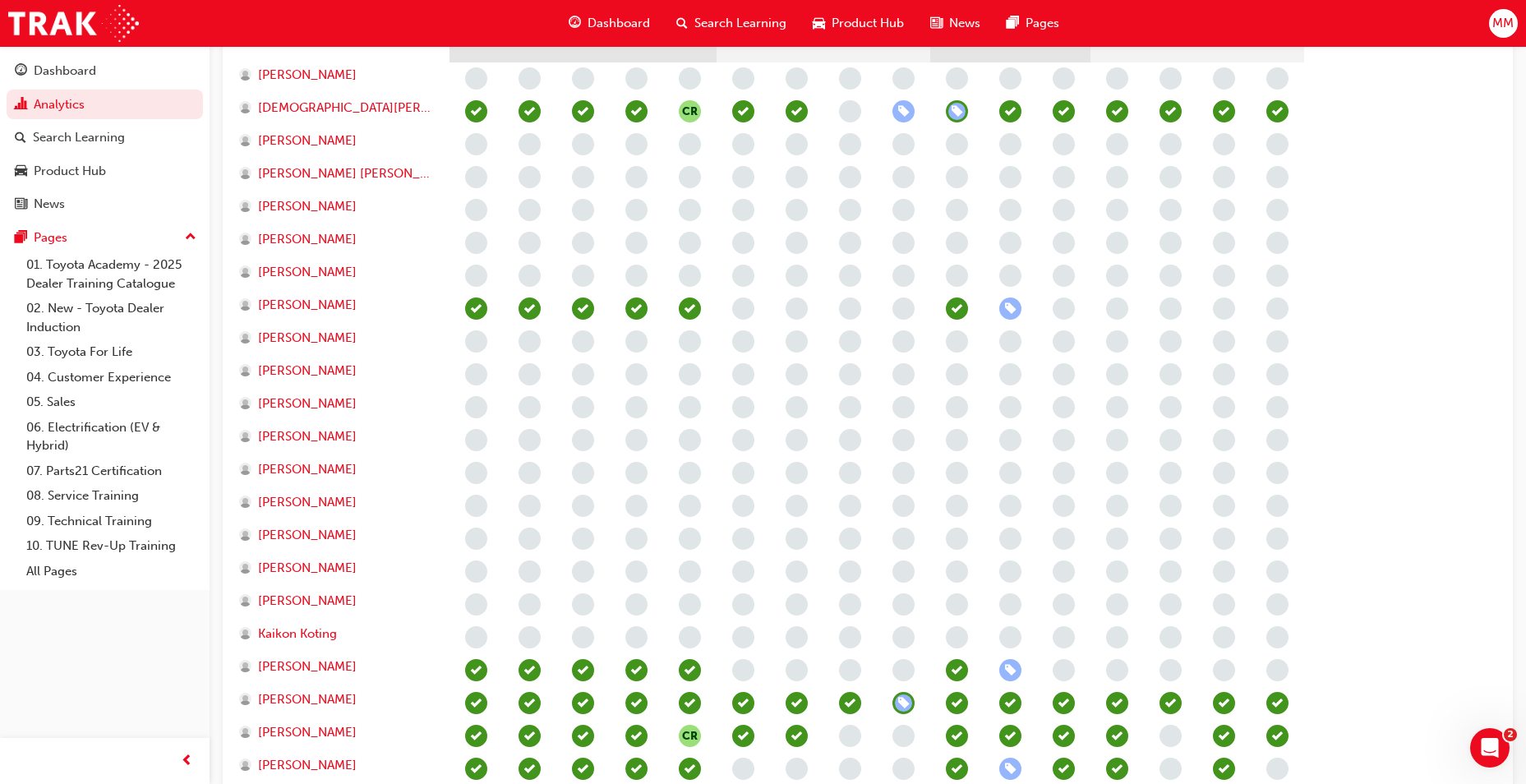
scroll to position [657, 0]
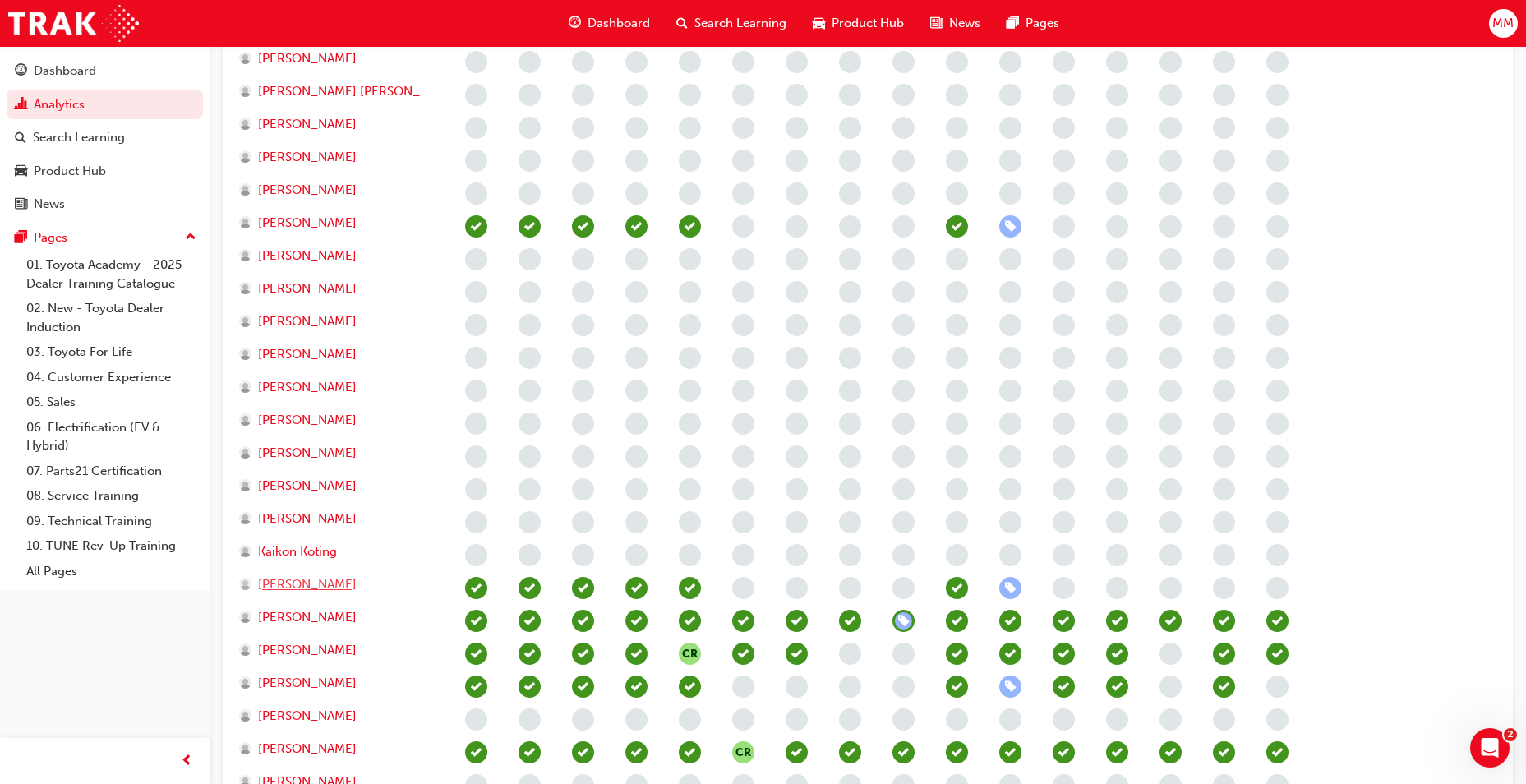
click at [290, 582] on span "[PERSON_NAME]" at bounding box center [307, 584] width 99 height 19
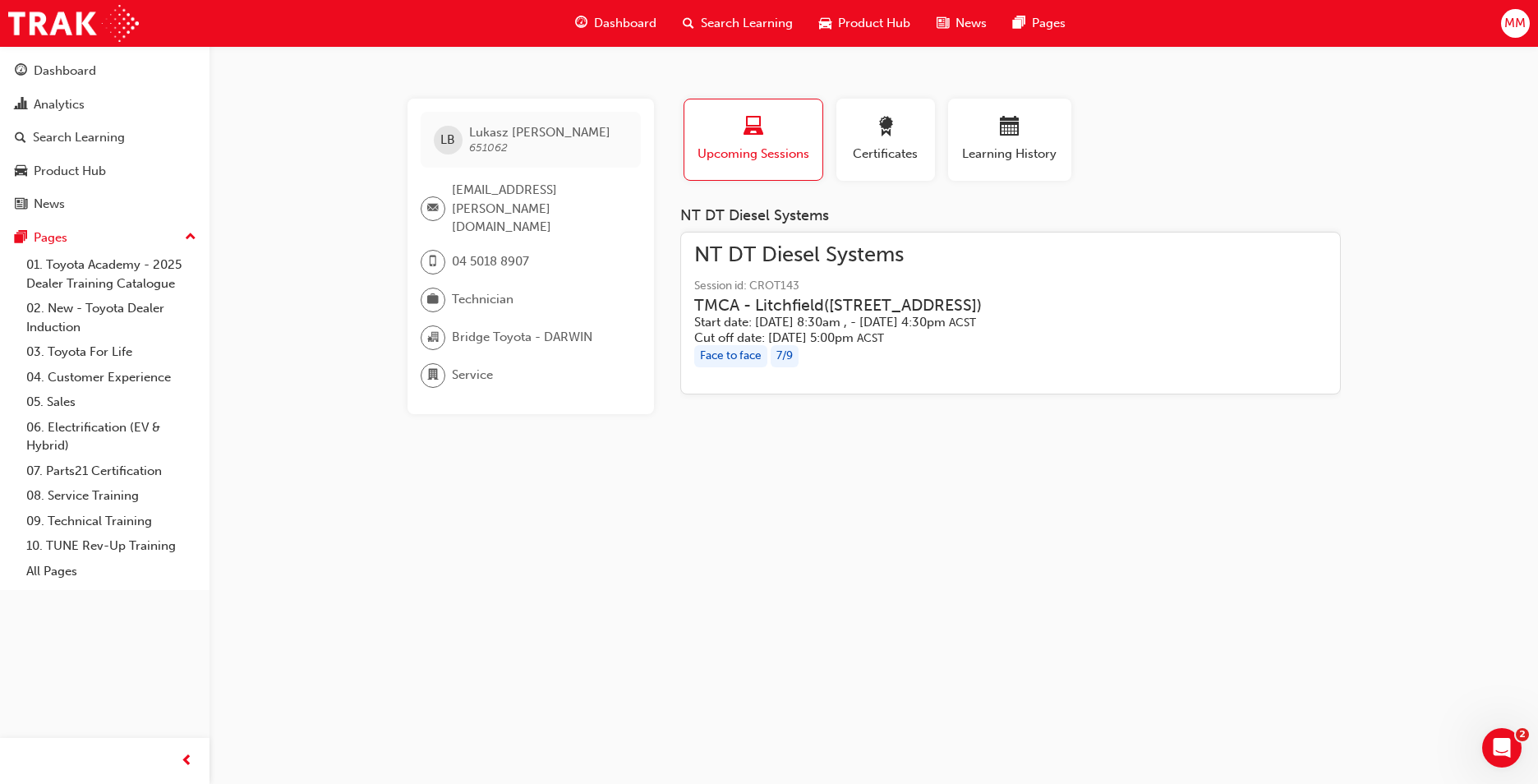
click at [855, 296] on h3 "TMCA - Litchfield ( [STREET_ADDRESS] NT )" at bounding box center [838, 305] width 288 height 19
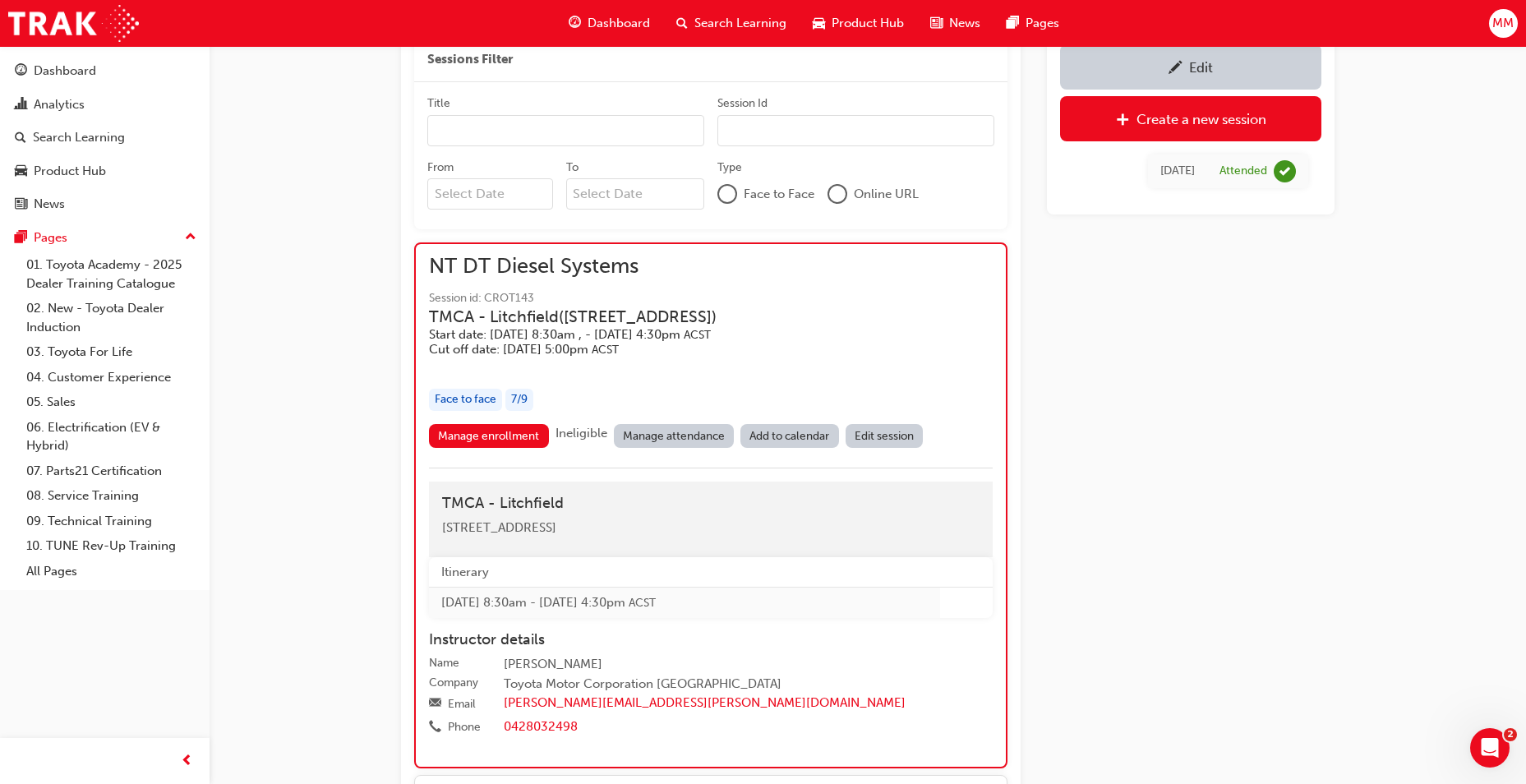
scroll to position [754, 0]
click at [526, 437] on link "Manage enrollment" at bounding box center [489, 436] width 120 height 24
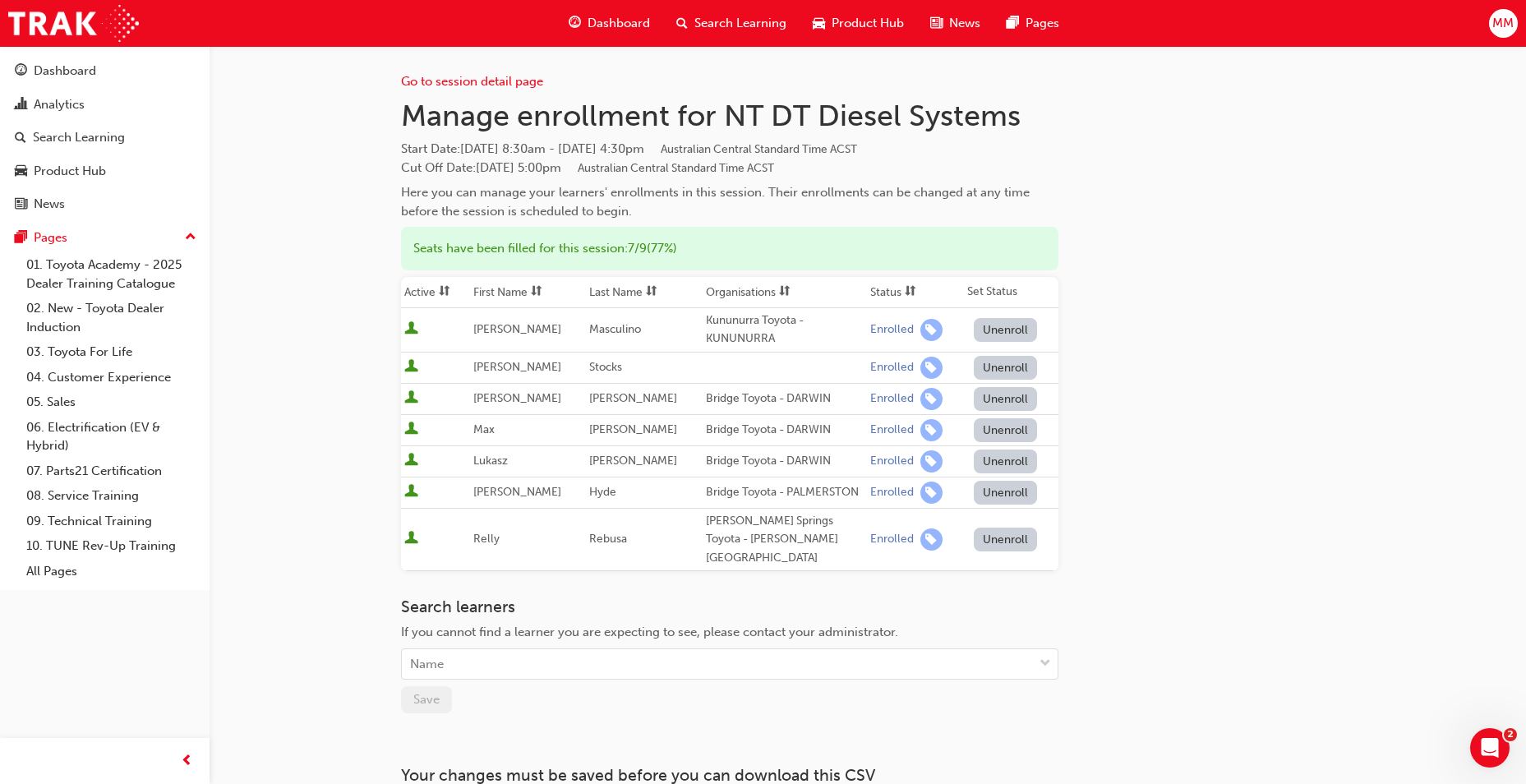
click at [1188, 462] on div "Go to session detail page Manage enrollment for NT DT Diesel Systems Start Date…" at bounding box center [868, 443] width 933 height 794
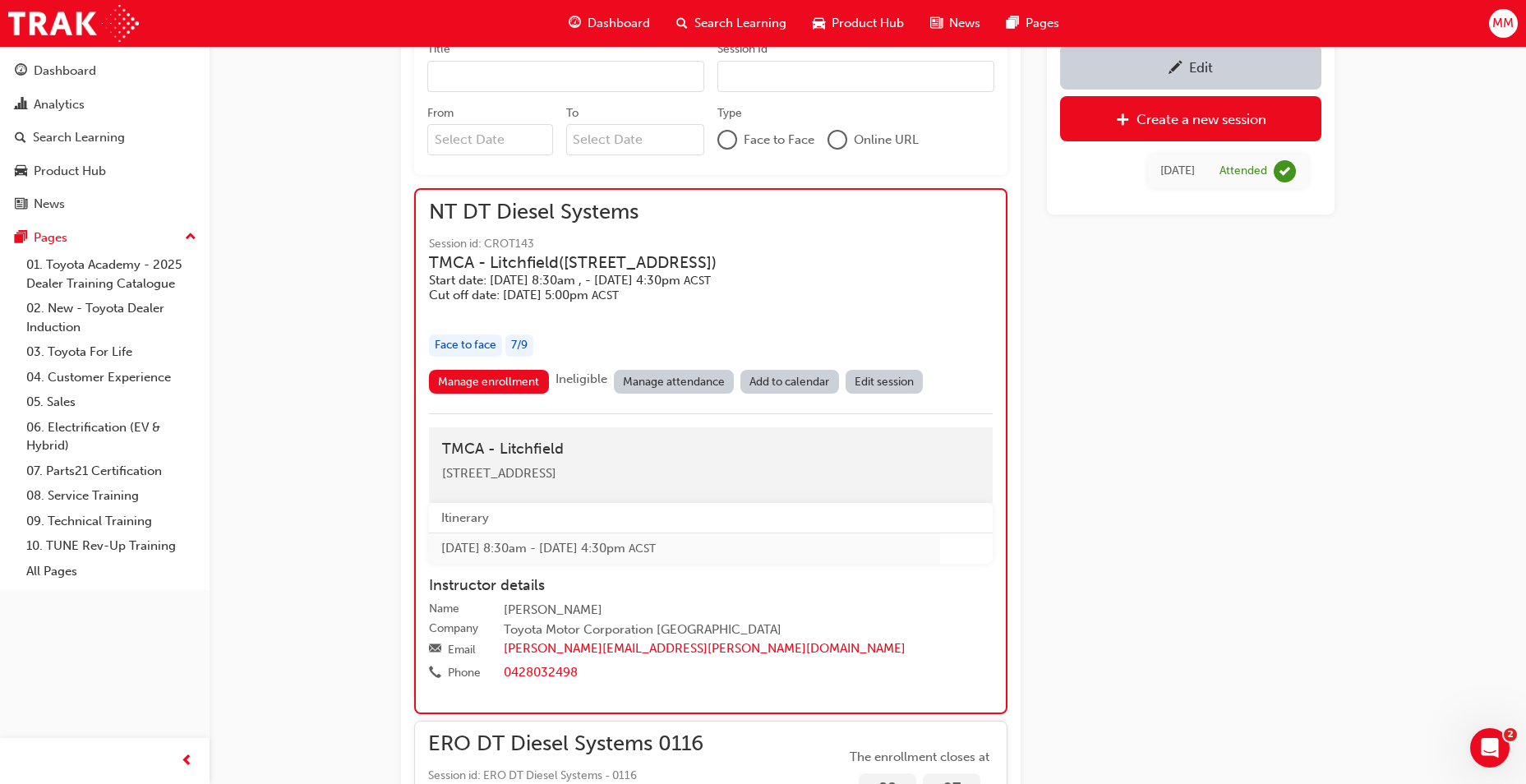
scroll to position [835, 0]
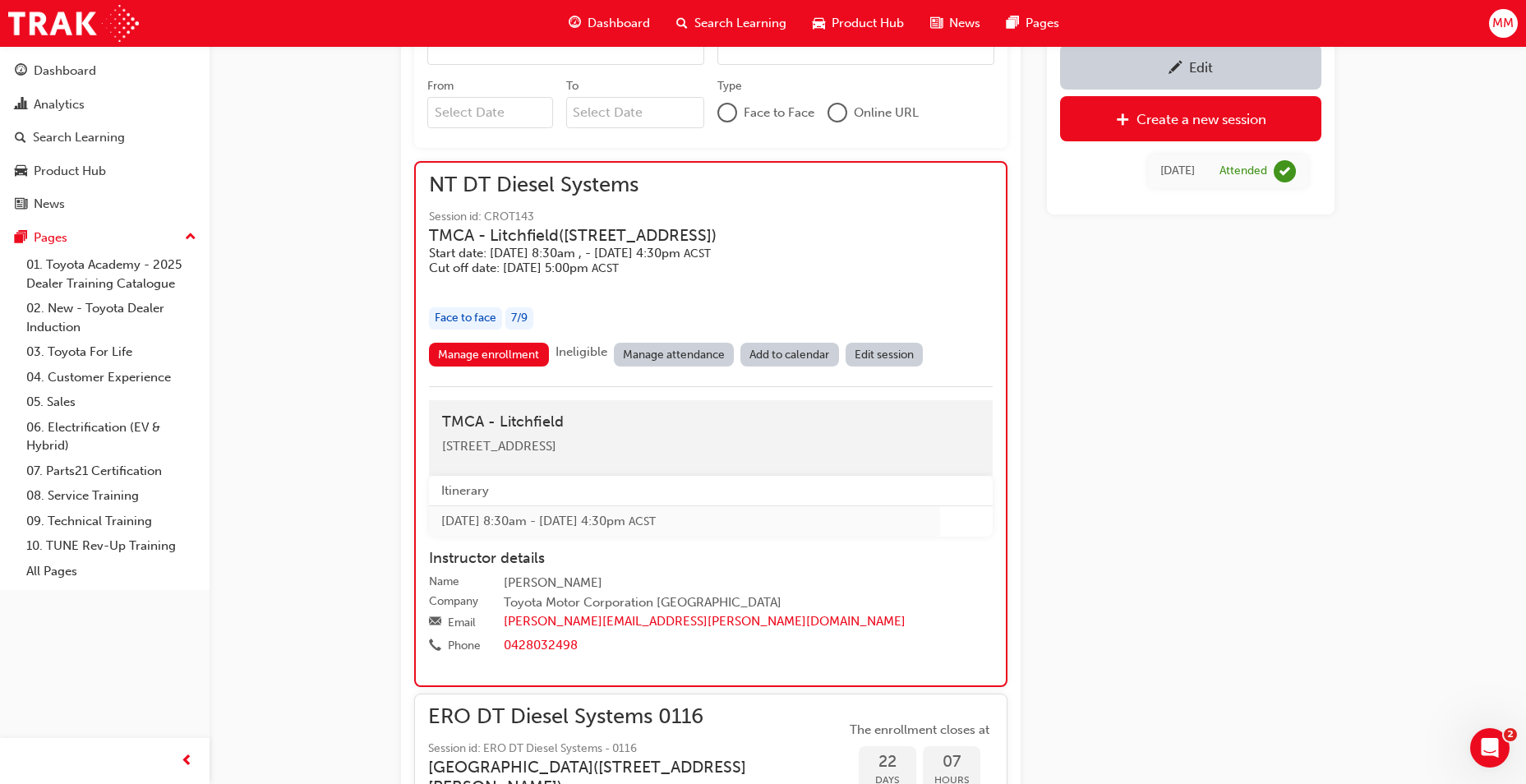
click at [670, 348] on link "Manage attendance" at bounding box center [674, 354] width 121 height 24
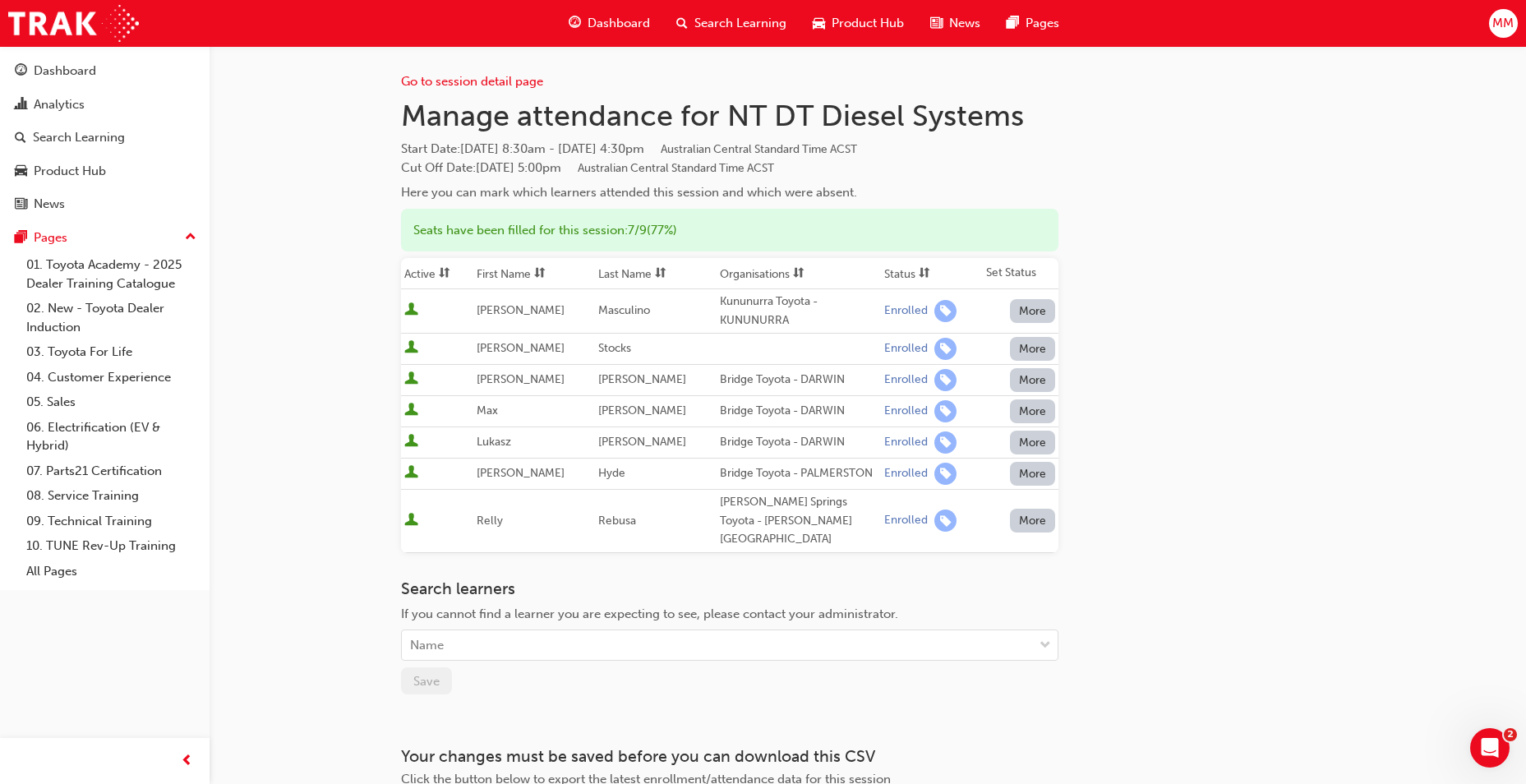
click at [1020, 307] on button "More" at bounding box center [1032, 311] width 46 height 24
click at [1161, 309] on div "Go to session detail page Manage attendance for NT DT Diesel Systems Start Date…" at bounding box center [868, 434] width 933 height 776
click at [1191, 282] on div "Go to session detail page Manage attendance for NT DT Diesel Systems Start Date…" at bounding box center [868, 434] width 933 height 776
drag, startPoint x: 1296, startPoint y: 262, endPoint x: 1342, endPoint y: 187, distance: 88.0
click at [1299, 257] on div "Go to session detail page Manage attendance for NT DT Diesel Systems Start Date…" at bounding box center [868, 434] width 933 height 776
